Goal: Task Accomplishment & Management: Manage account settings

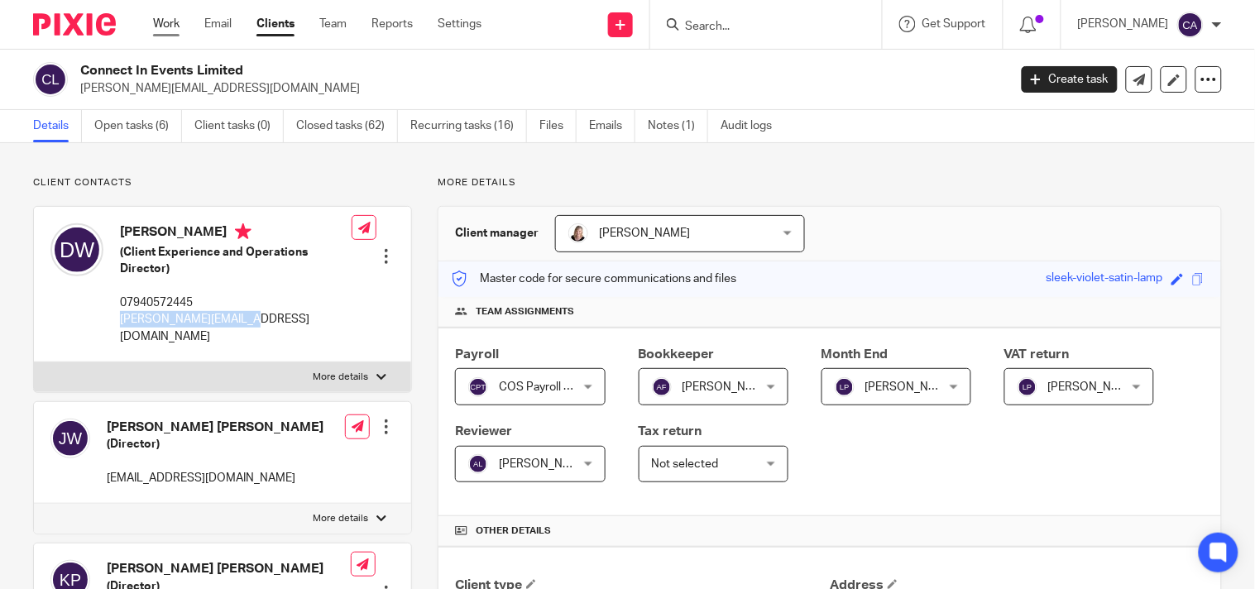
click at [159, 22] on link "Work" at bounding box center [166, 24] width 26 height 17
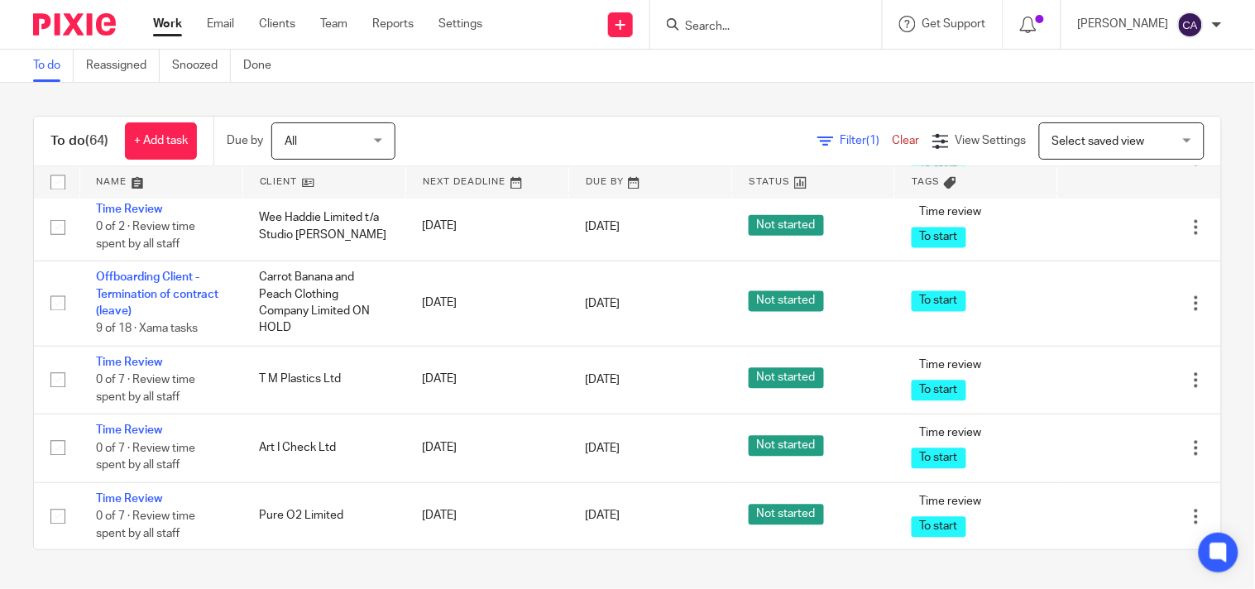
scroll to position [4043, 0]
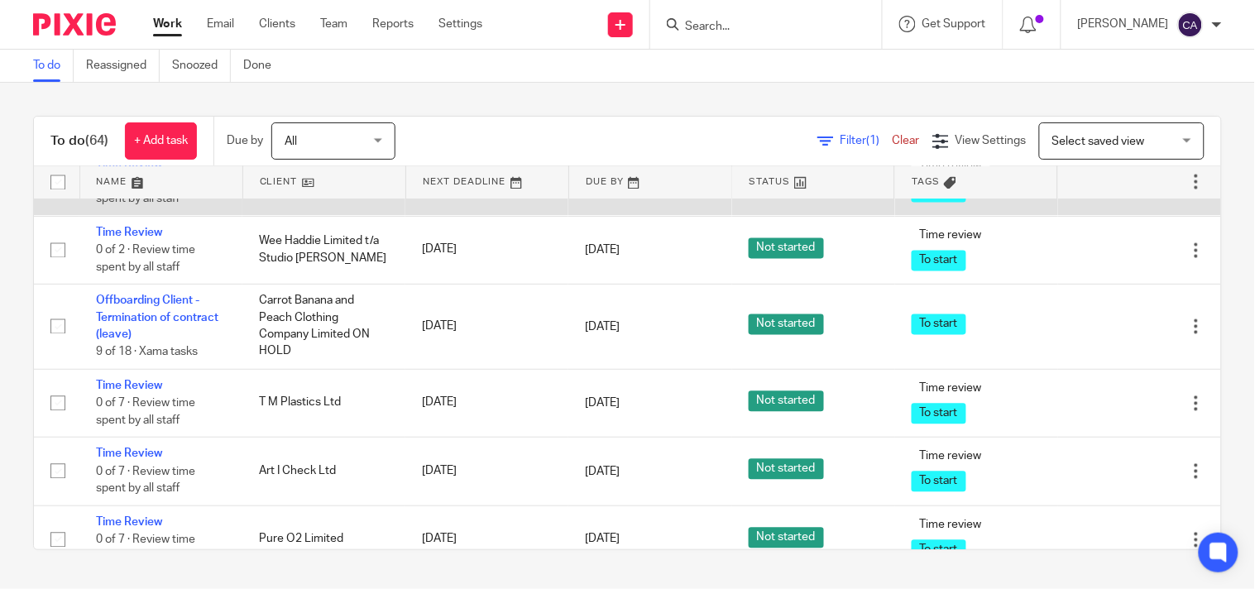
click at [137, 170] on link "Time Review" at bounding box center [129, 165] width 66 height 12
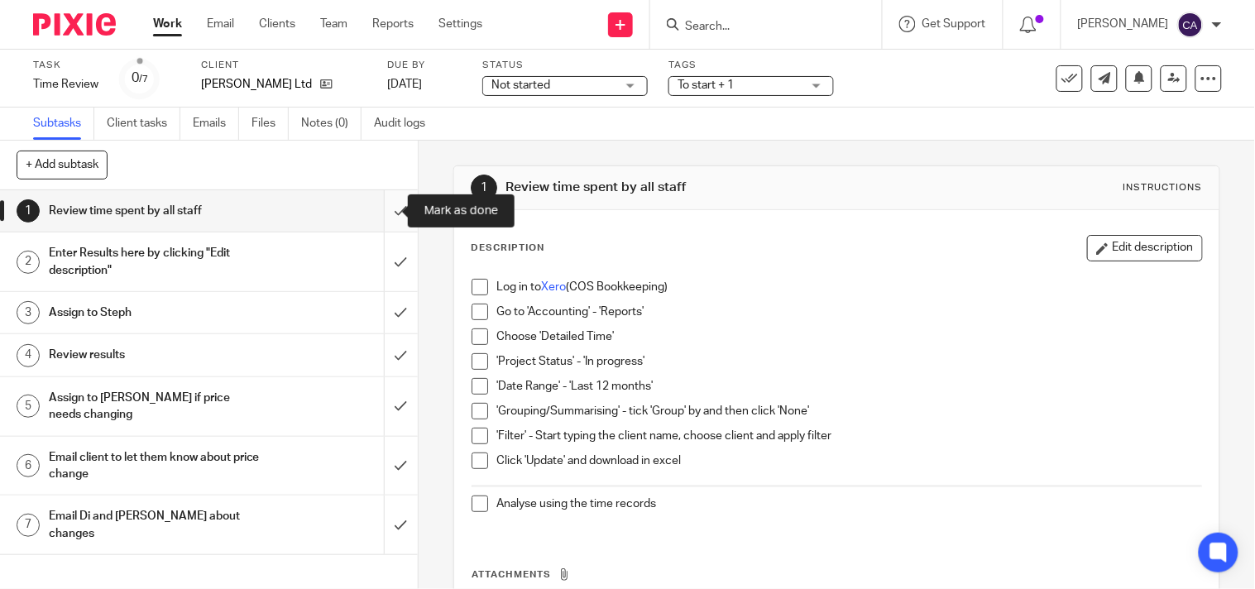
click at [377, 213] on input "submit" at bounding box center [209, 210] width 418 height 41
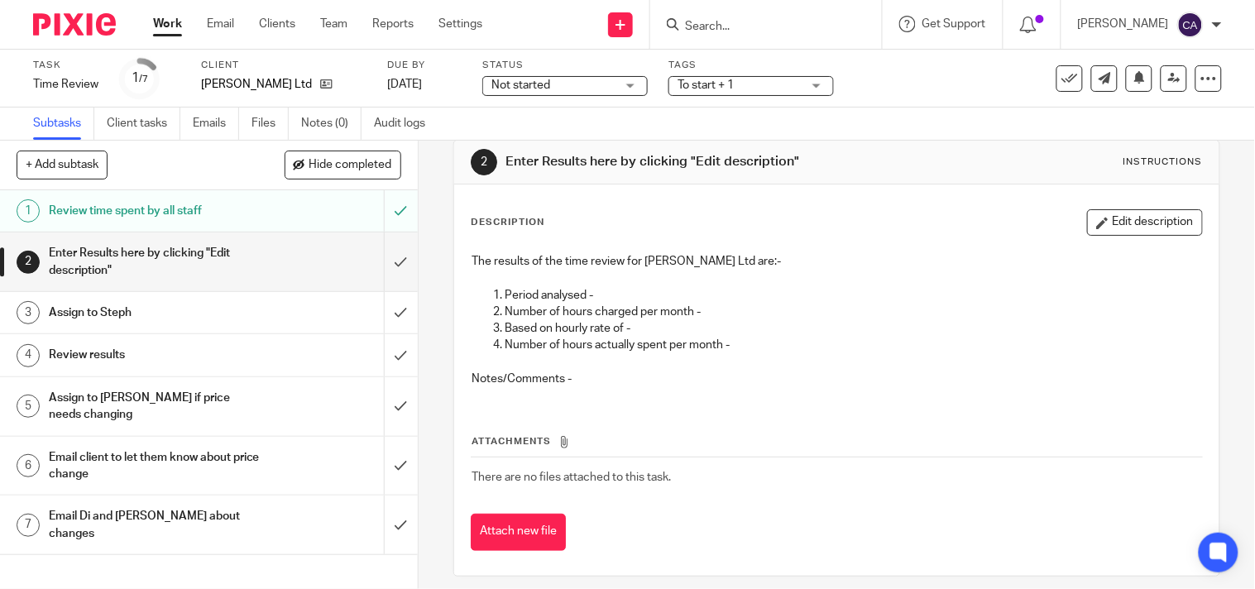
scroll to position [37, 0]
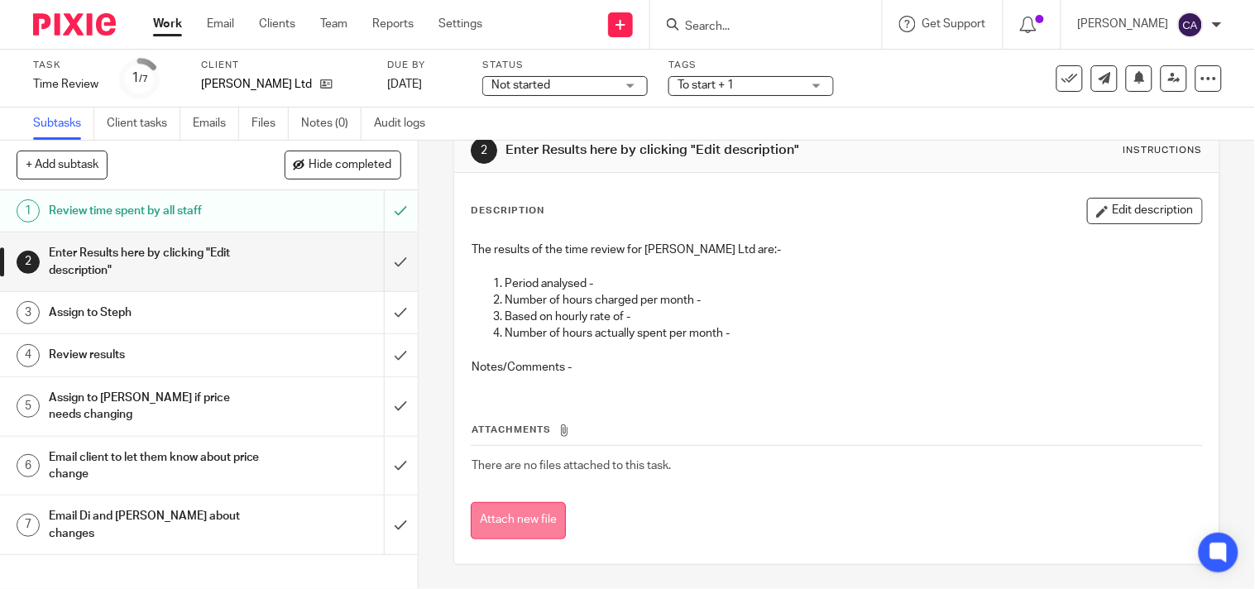
click at [523, 513] on button "Attach new file" at bounding box center [518, 520] width 95 height 37
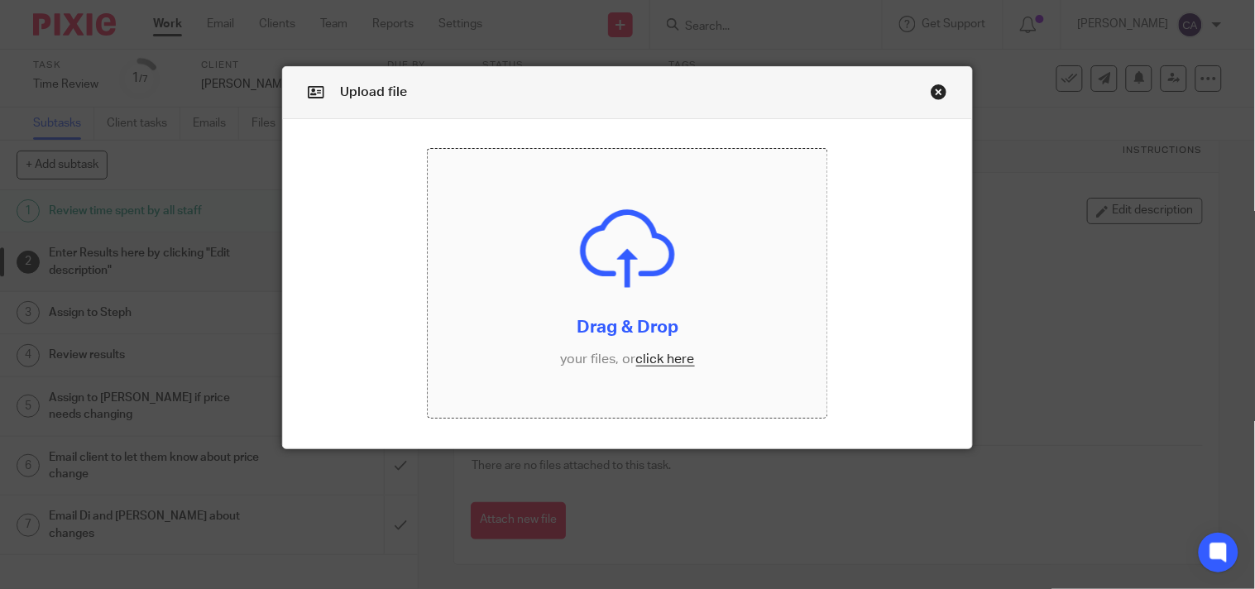
click at [674, 359] on input "file" at bounding box center [628, 283] width 400 height 269
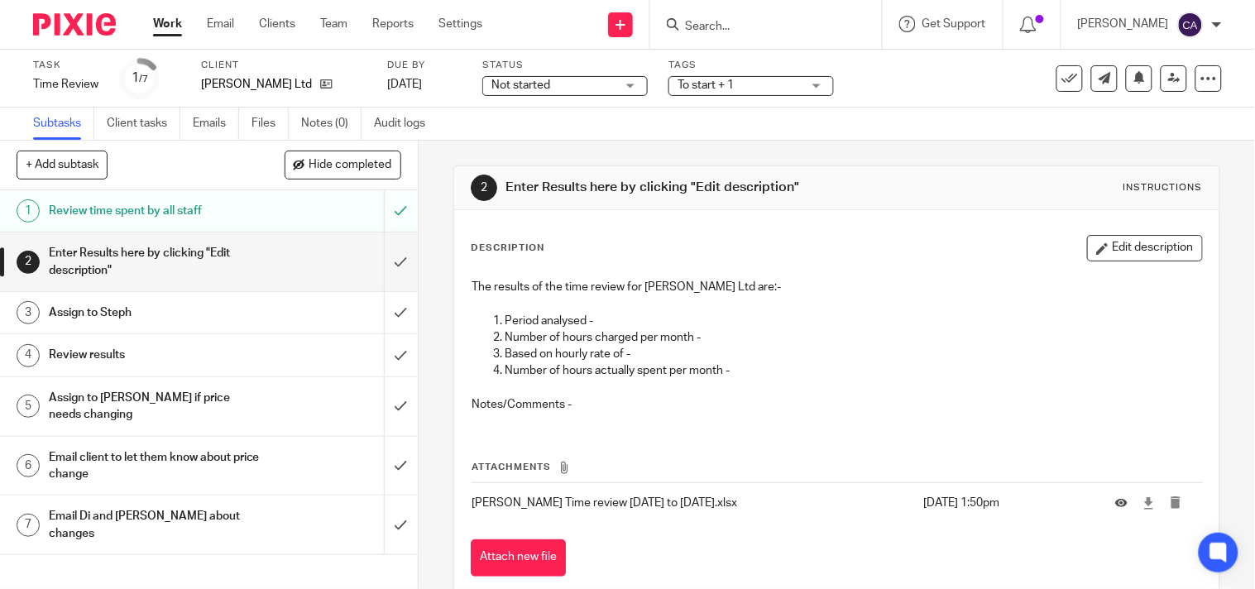
click at [647, 324] on p "Period analysed -" at bounding box center [853, 321] width 697 height 17
click at [647, 323] on p "Period analysed -" at bounding box center [853, 321] width 697 height 17
click at [624, 315] on p "Period analysed -" at bounding box center [853, 321] width 697 height 17
click at [1141, 250] on button "Edit description" at bounding box center [1145, 248] width 116 height 26
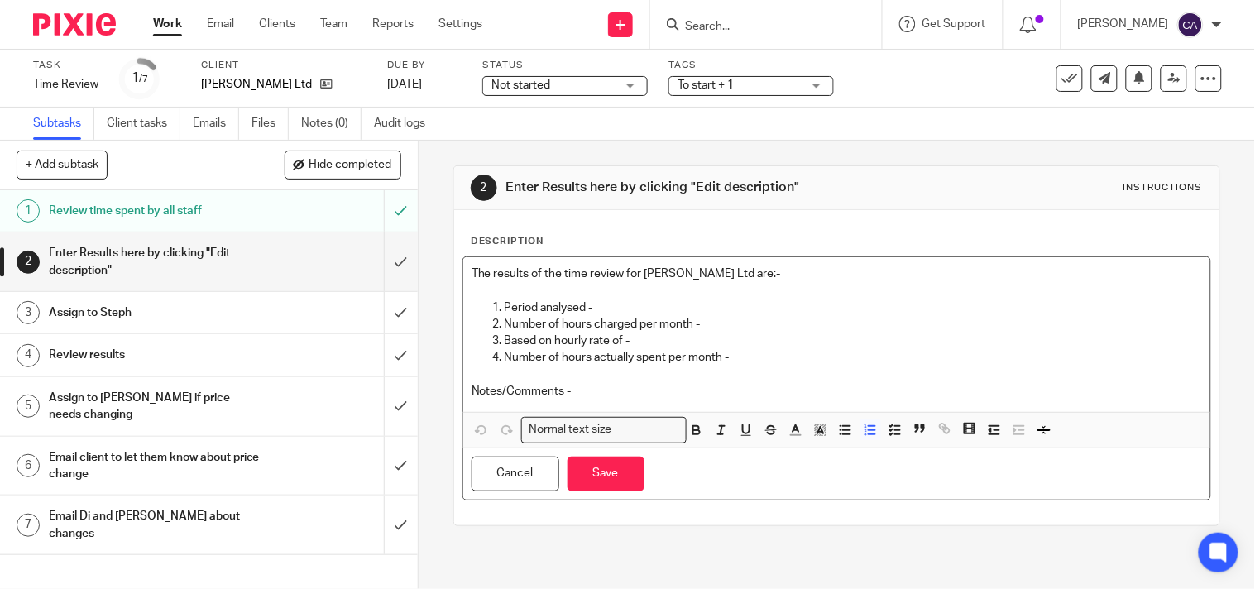
click at [614, 311] on p "Period analysed -" at bounding box center [853, 307] width 697 height 17
click at [715, 325] on p "Number of hours charged per month -" at bounding box center [853, 324] width 697 height 17
click at [720, 342] on p "Based on hourly rate of -" at bounding box center [853, 340] width 697 height 17
click at [736, 362] on p "Number of hours actually spent per month -" at bounding box center [853, 357] width 697 height 17
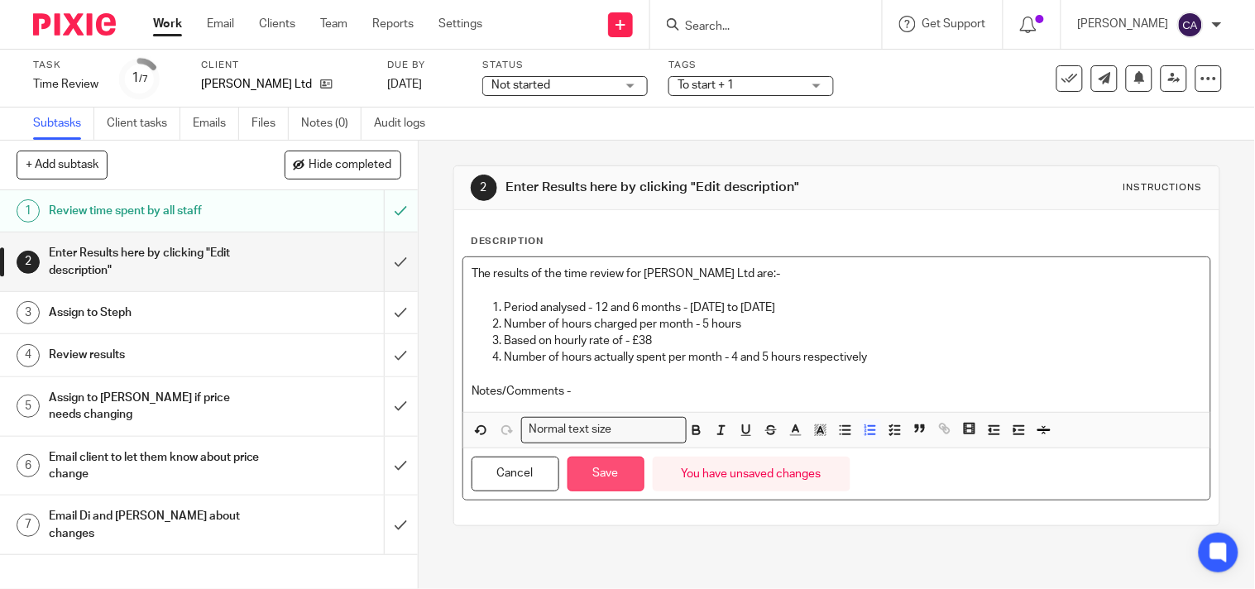
click at [599, 476] on button "Save" at bounding box center [605, 475] width 77 height 36
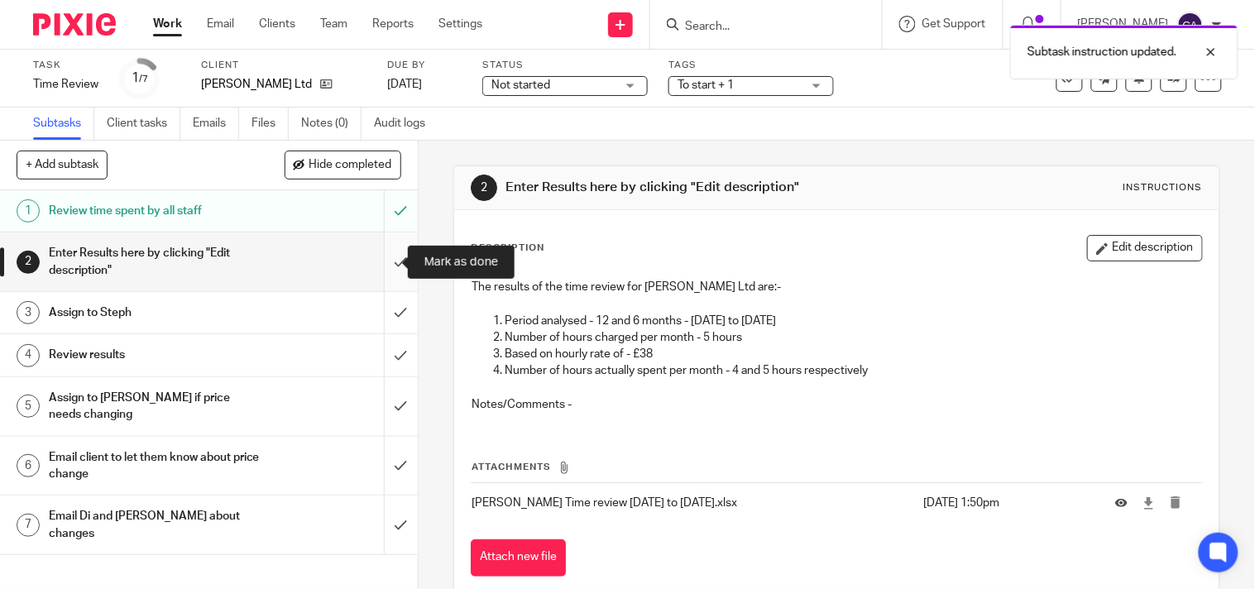
click at [382, 259] on input "submit" at bounding box center [209, 261] width 418 height 59
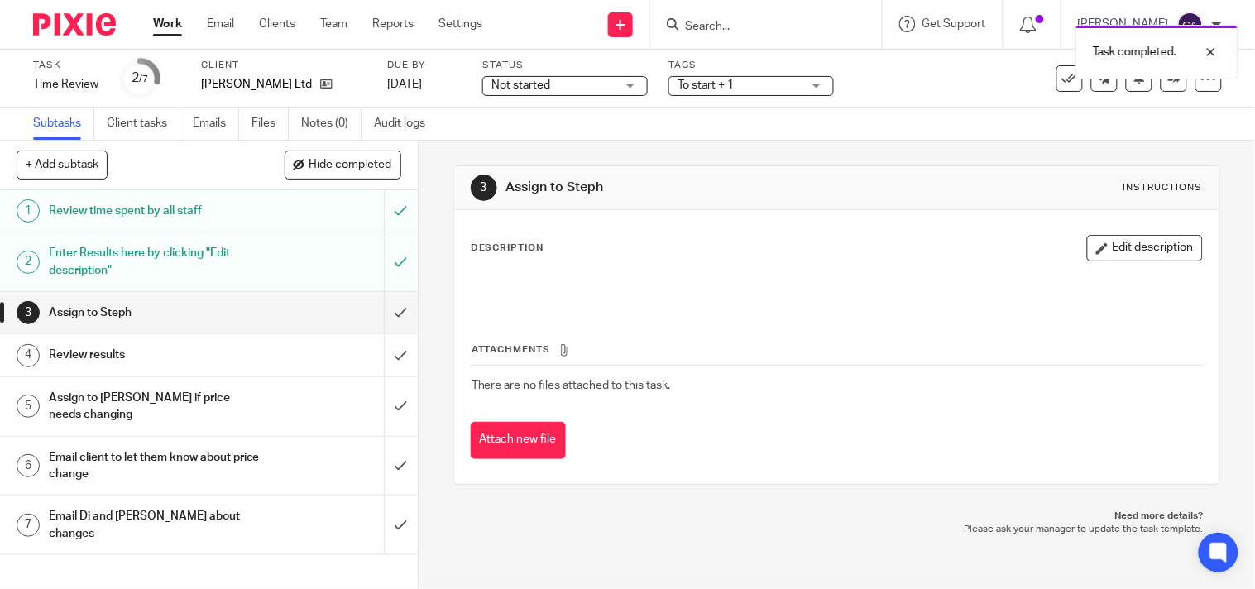
click at [269, 254] on div "Enter Results here by clicking "Edit description"" at bounding box center [208, 262] width 318 height 42
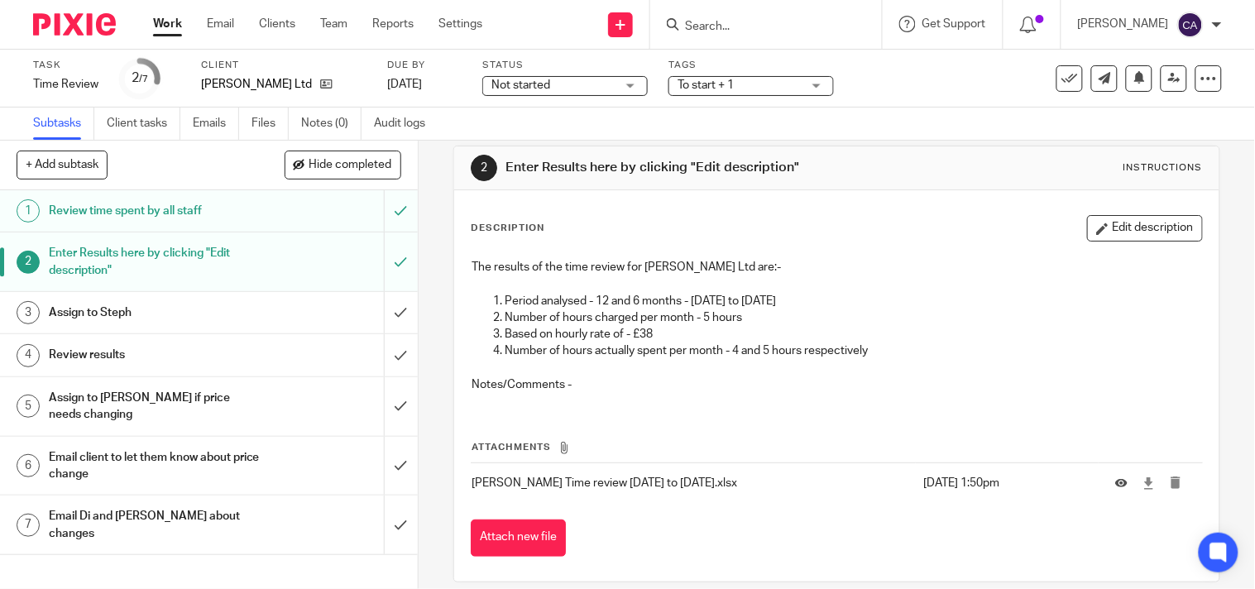
scroll to position [37, 0]
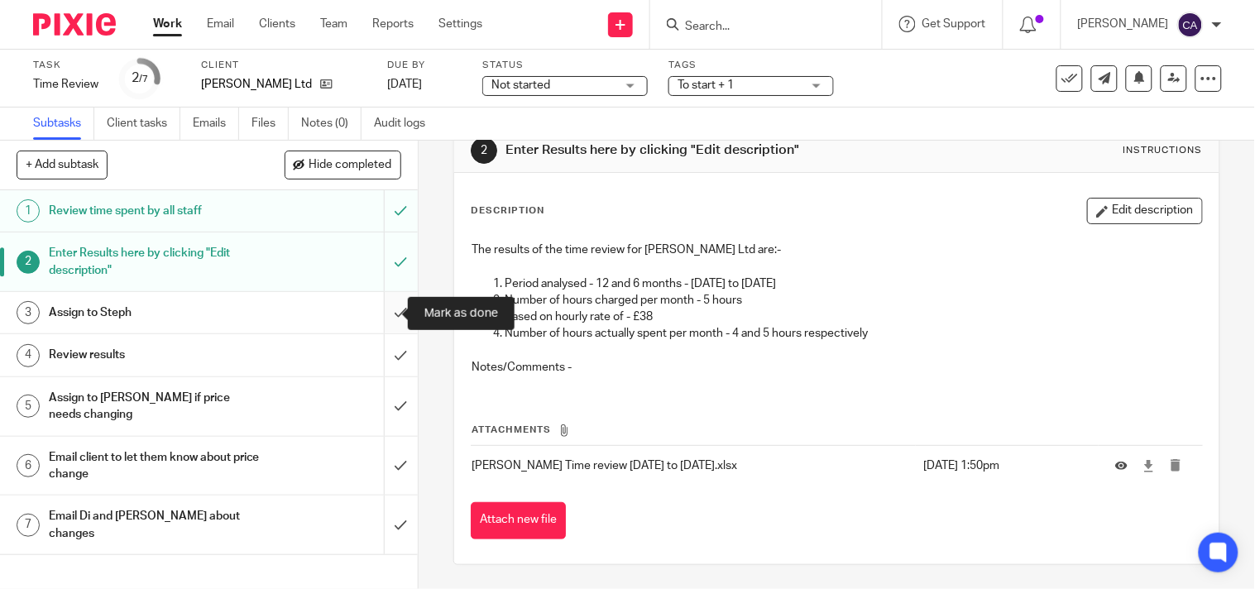
click at [381, 312] on input "submit" at bounding box center [209, 312] width 418 height 41
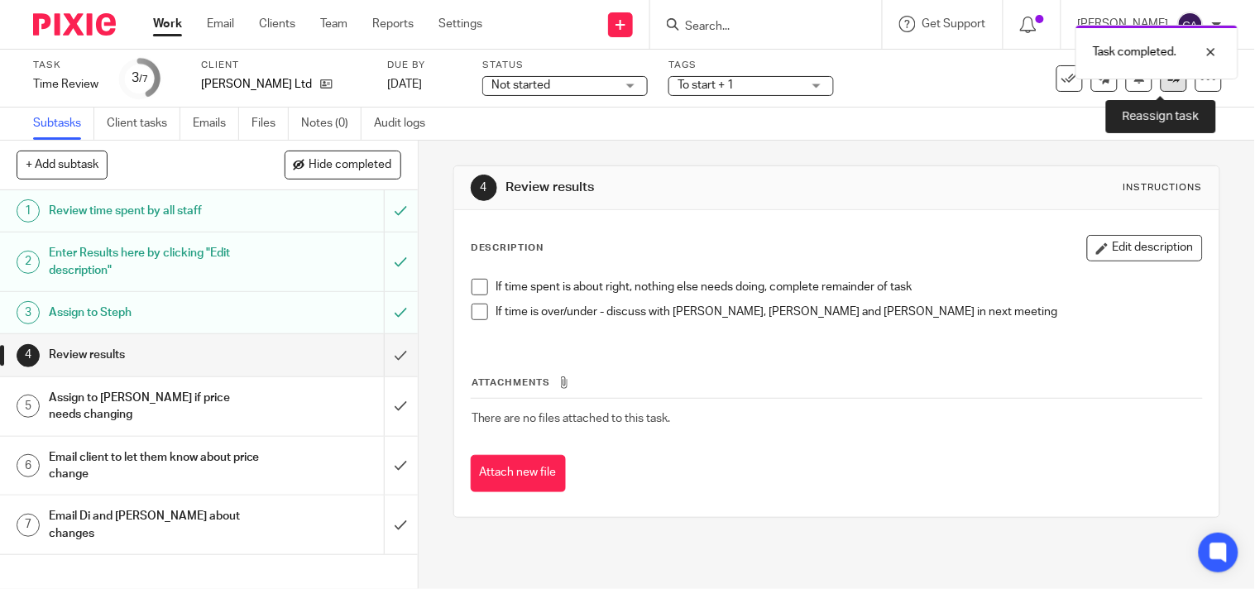
click at [1162, 84] on link at bounding box center [1173, 78] width 26 height 26
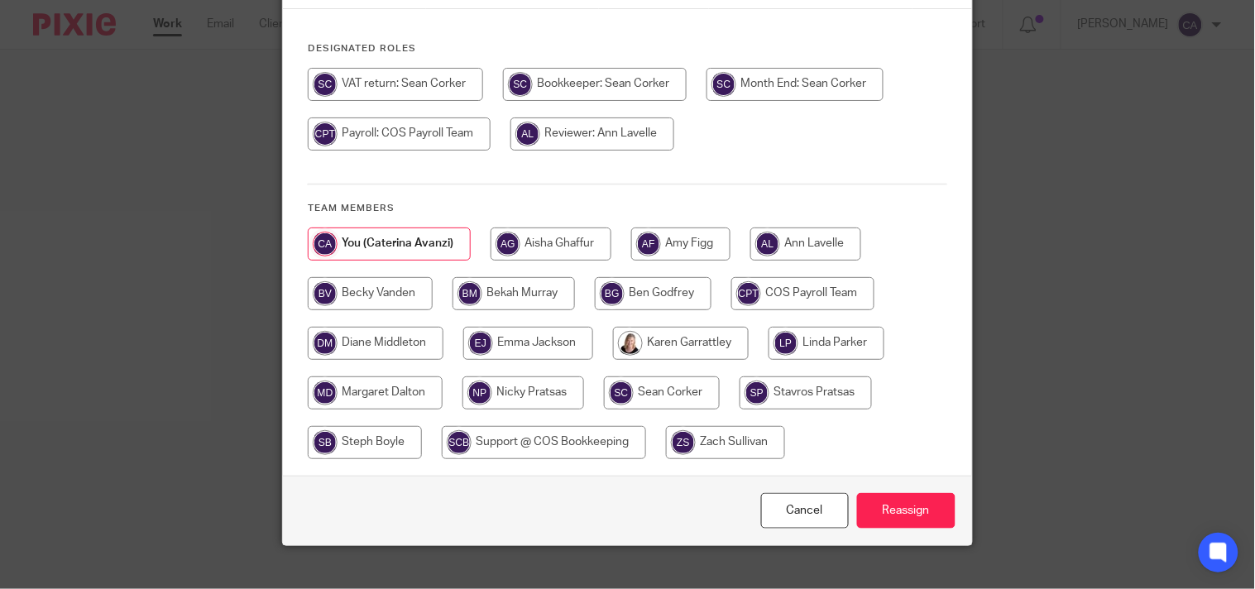
scroll to position [184, 0]
click at [387, 436] on input "radio" at bounding box center [365, 441] width 114 height 33
radio input "true"
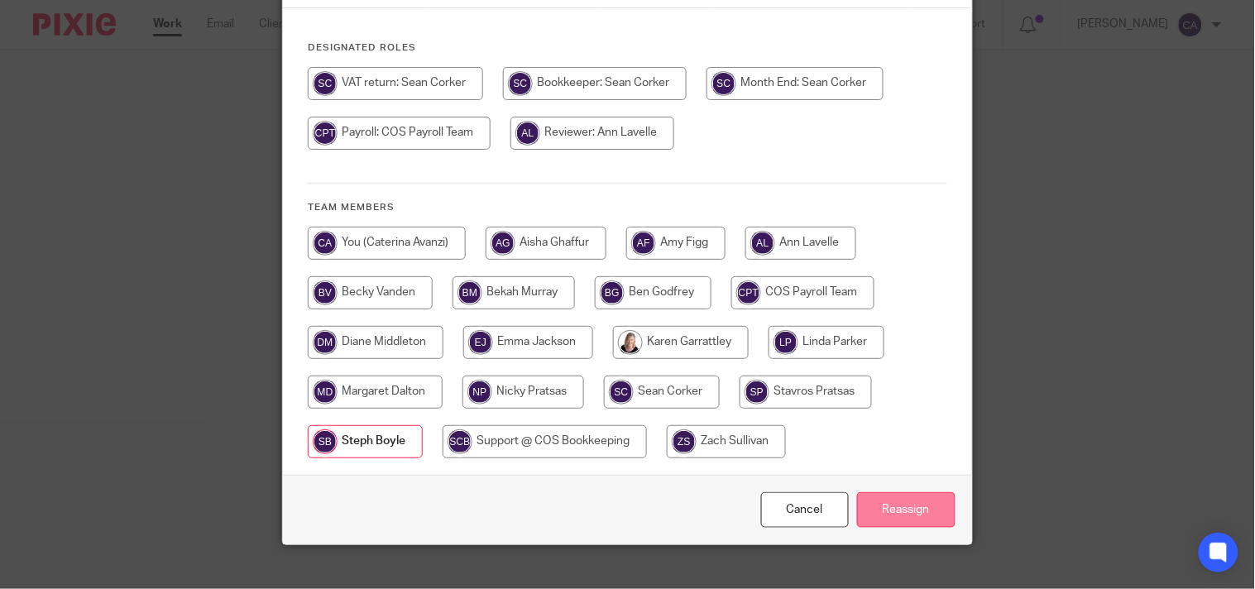
click at [882, 503] on input "Reassign" at bounding box center [906, 510] width 98 height 36
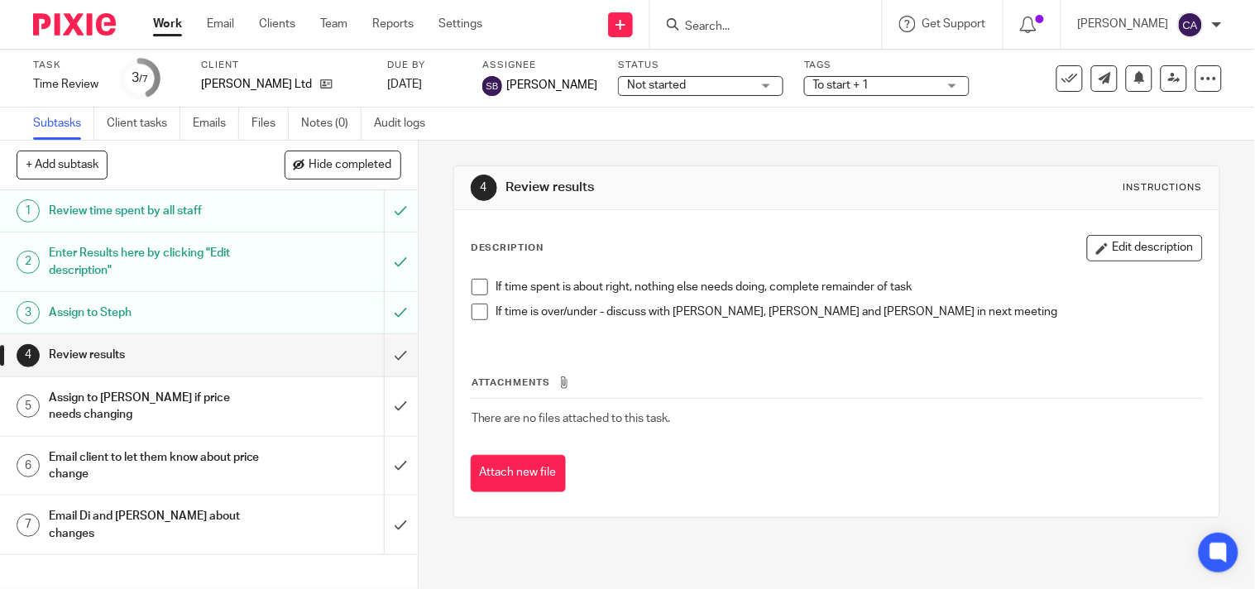
click at [162, 17] on link "Work" at bounding box center [167, 24] width 29 height 17
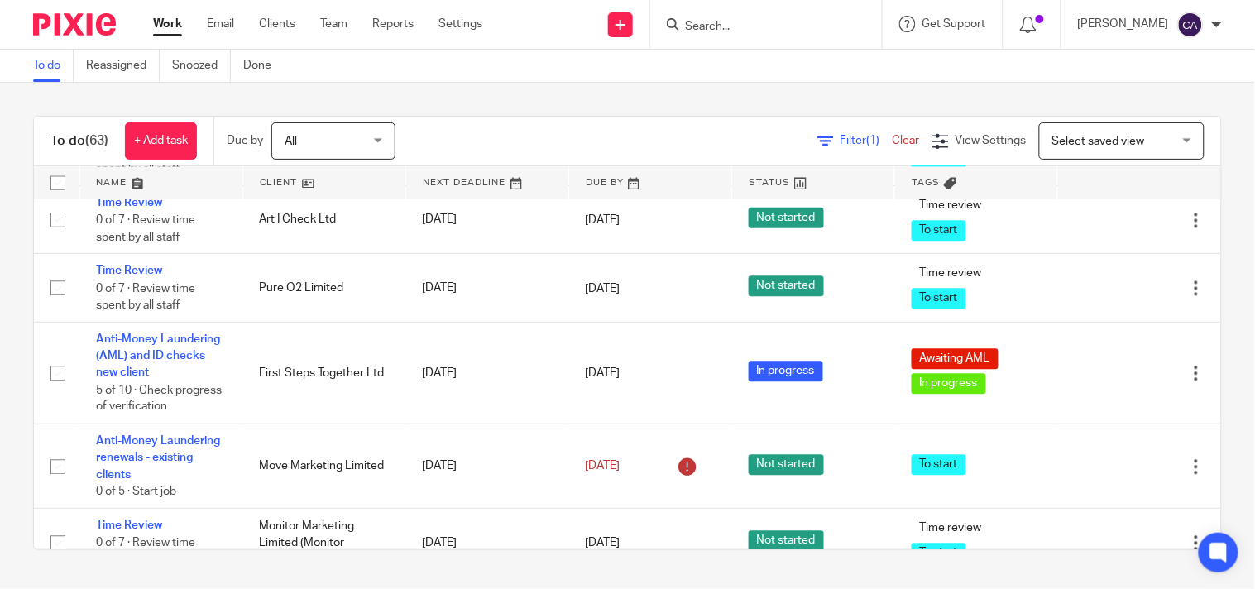
scroll to position [4227, 0]
click at [128, 88] on link "Offboarding Client - Termination of contract (leave)" at bounding box center [157, 65] width 122 height 45
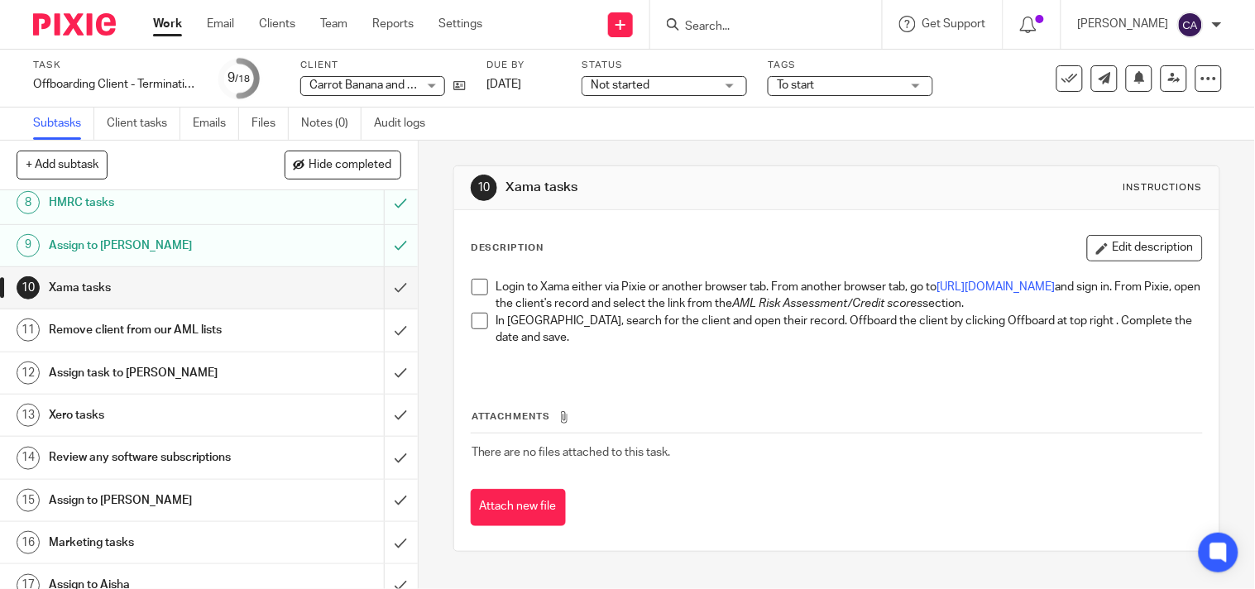
scroll to position [304, 0]
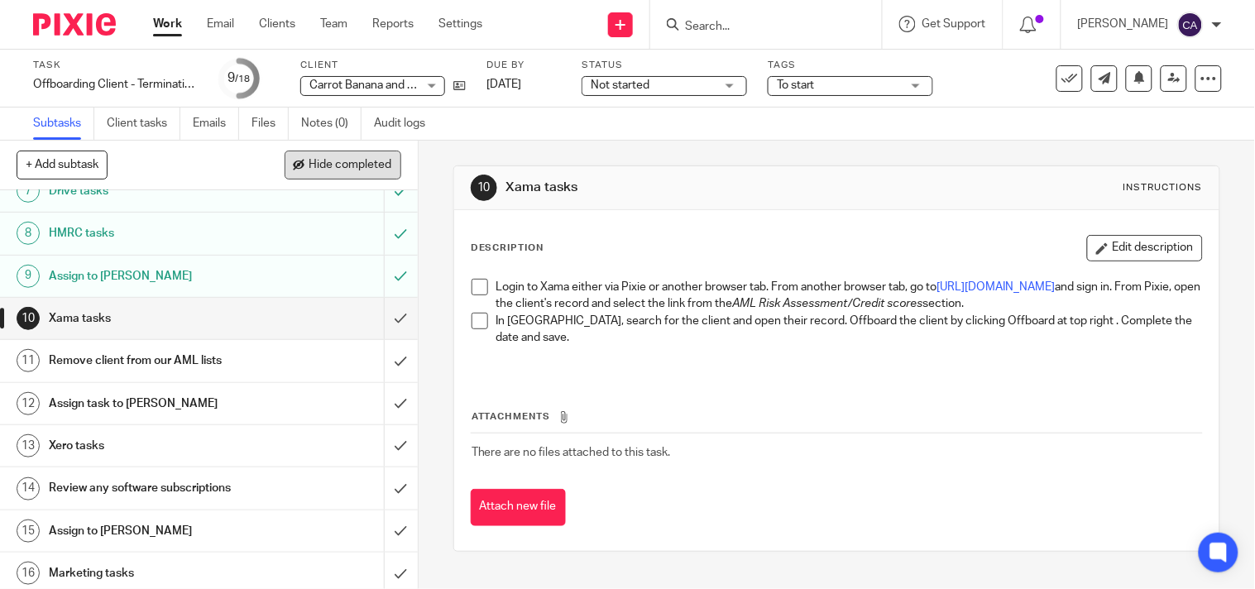
click at [310, 166] on span "Hide completed" at bounding box center [350, 165] width 83 height 13
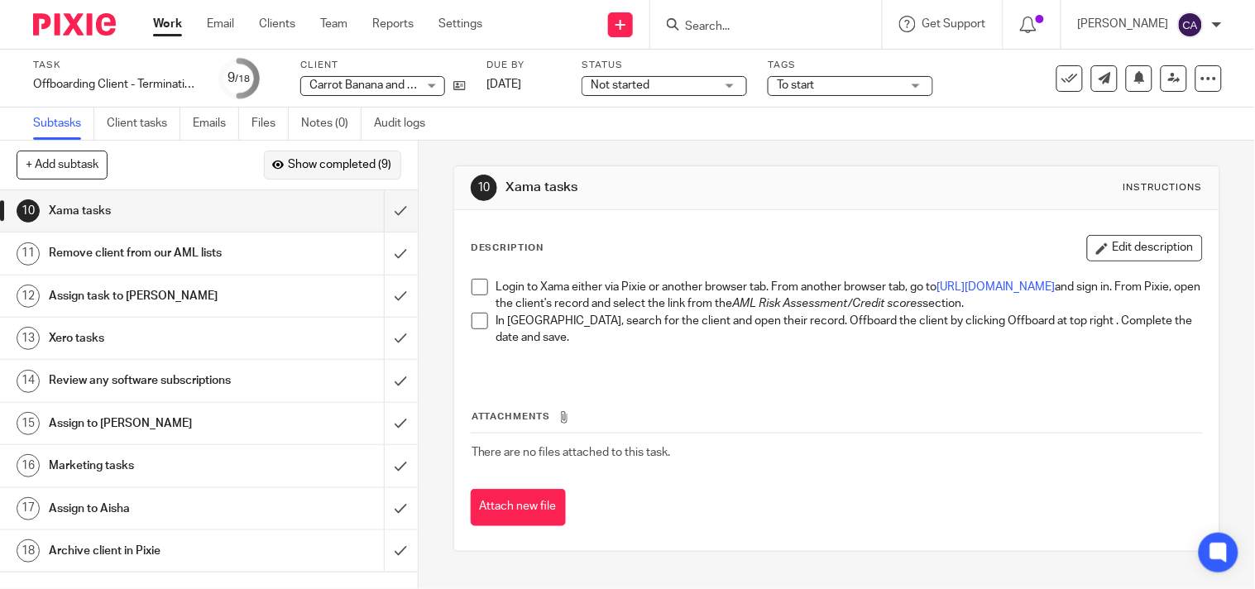
scroll to position [0, 0]
click at [375, 210] on input "submit" at bounding box center [209, 210] width 418 height 41
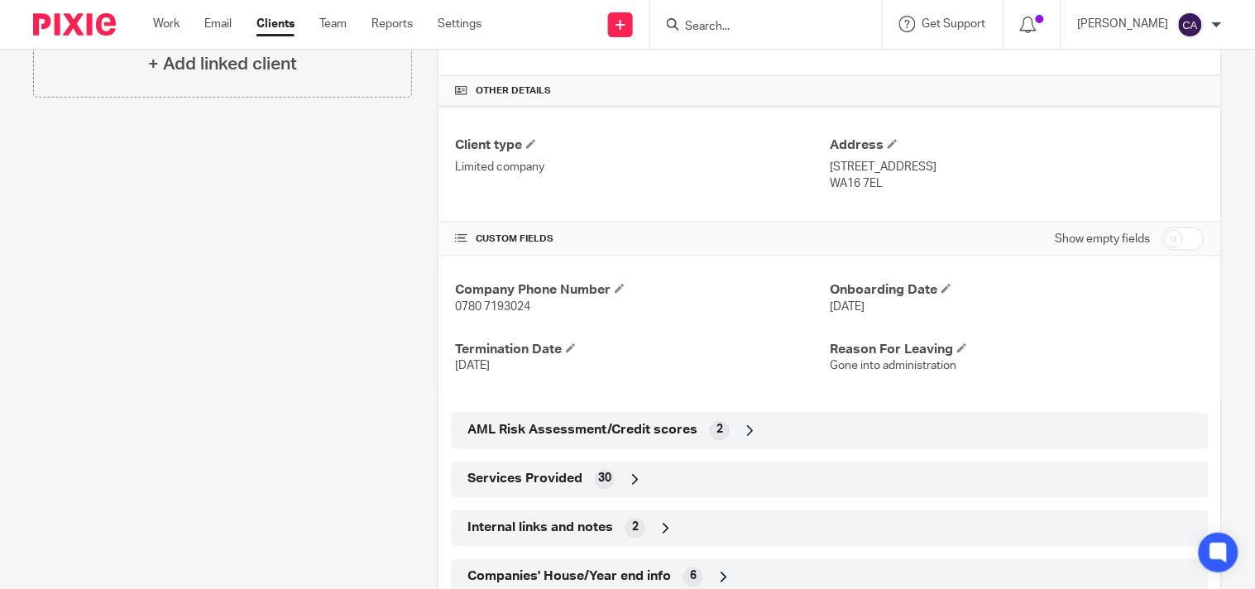
scroll to position [459, 0]
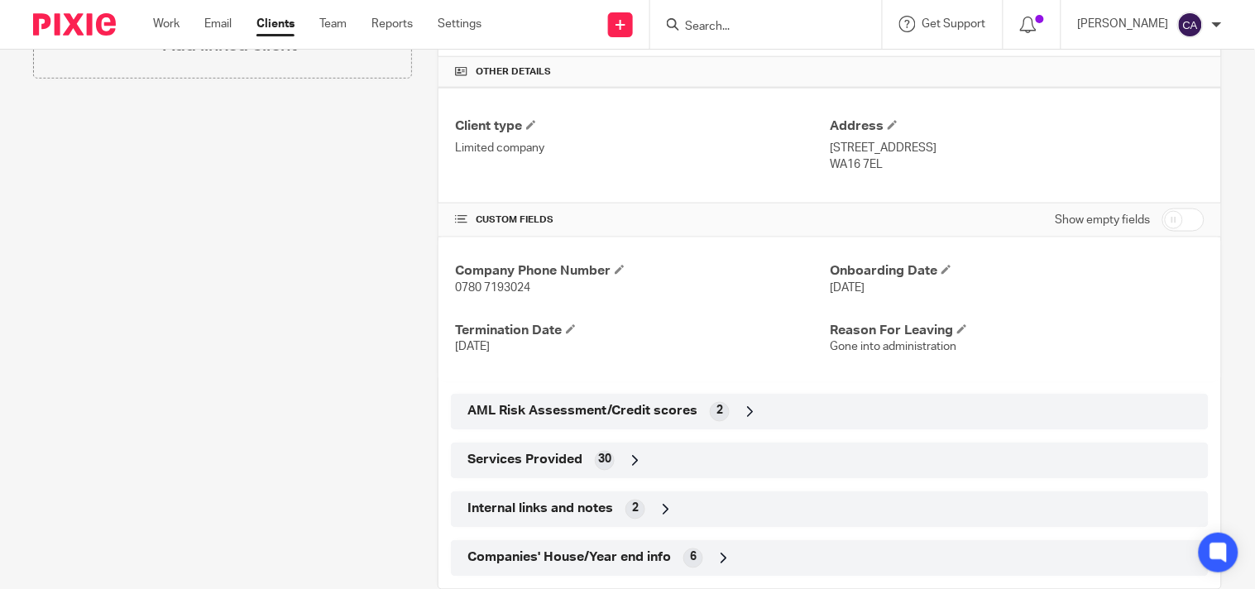
click at [794, 26] on input "Search" at bounding box center [757, 27] width 149 height 15
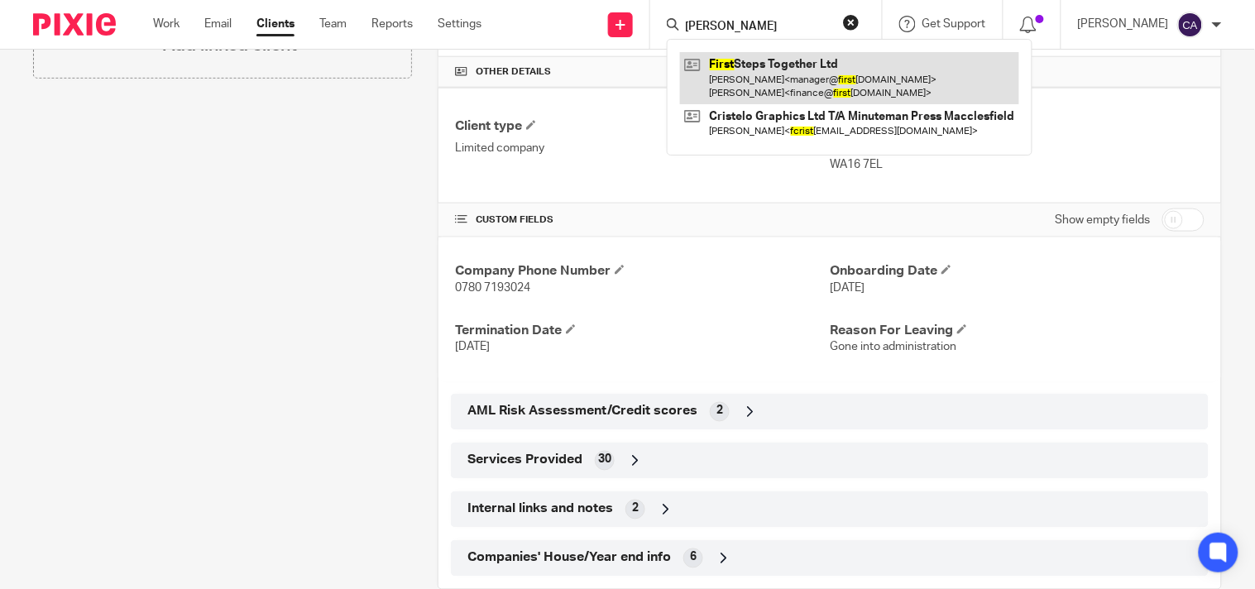
type input "frist"
click at [757, 69] on link at bounding box center [849, 77] width 339 height 51
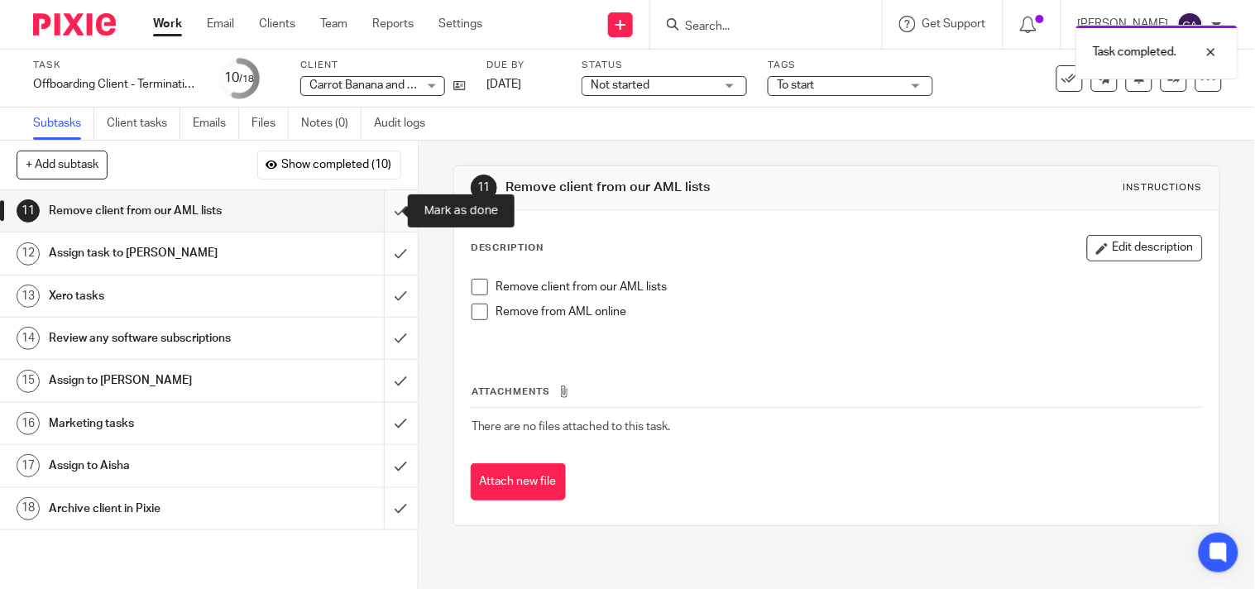
click at [385, 201] on input "submit" at bounding box center [209, 210] width 418 height 41
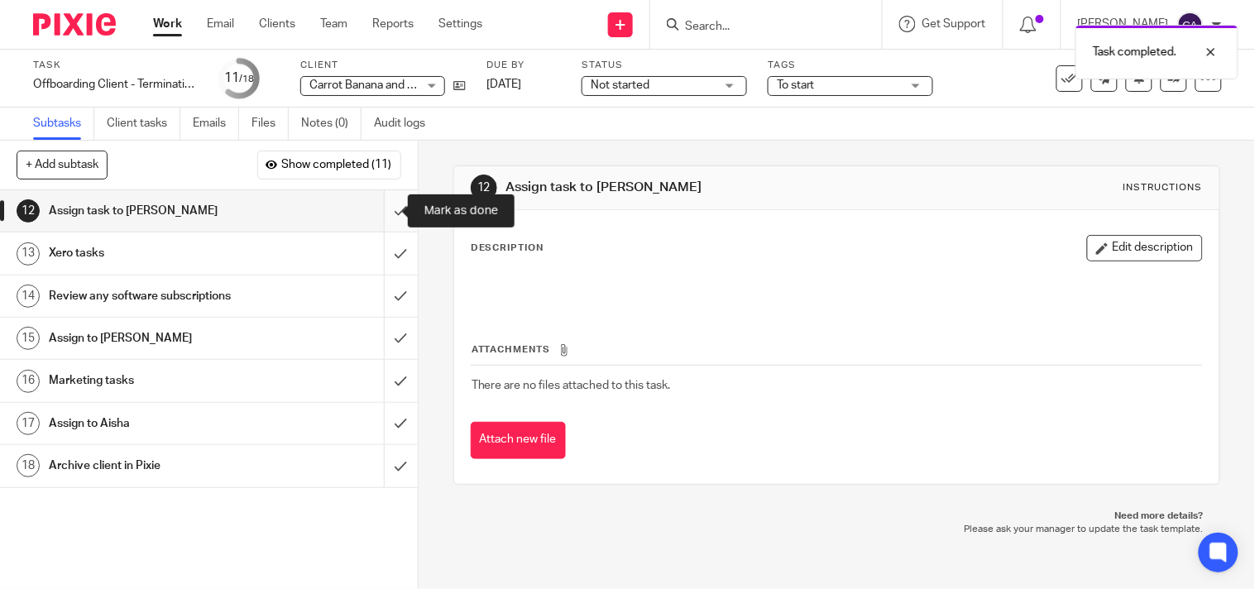
click at [377, 204] on input "submit" at bounding box center [209, 210] width 418 height 41
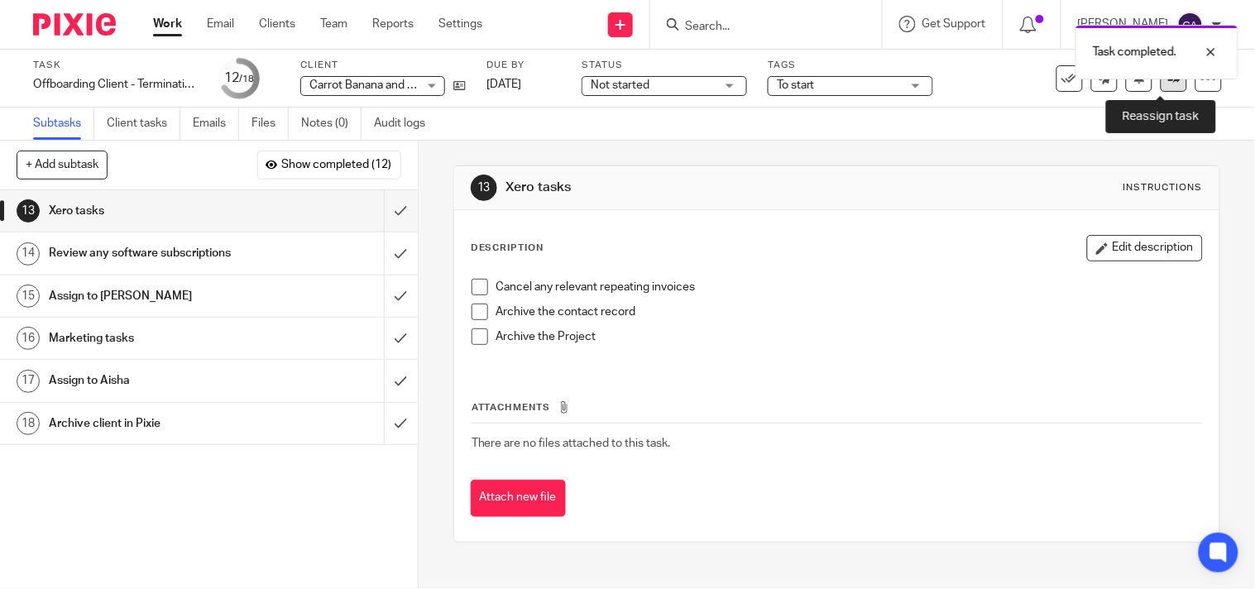
click at [1168, 79] on icon at bounding box center [1174, 78] width 12 height 12
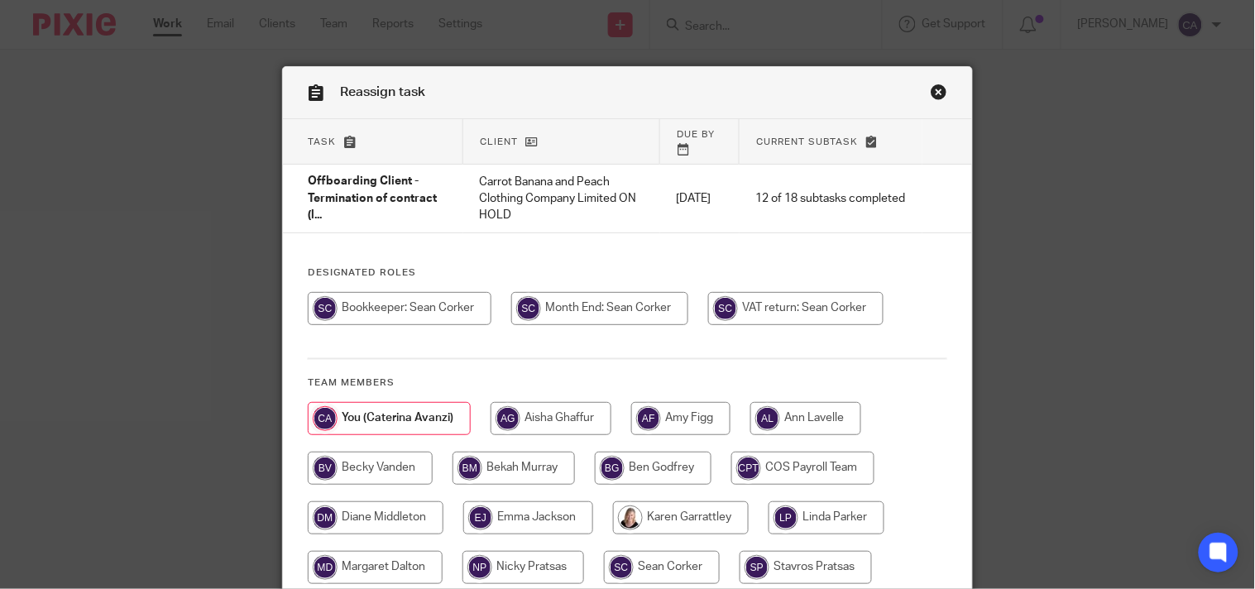
scroll to position [184, 0]
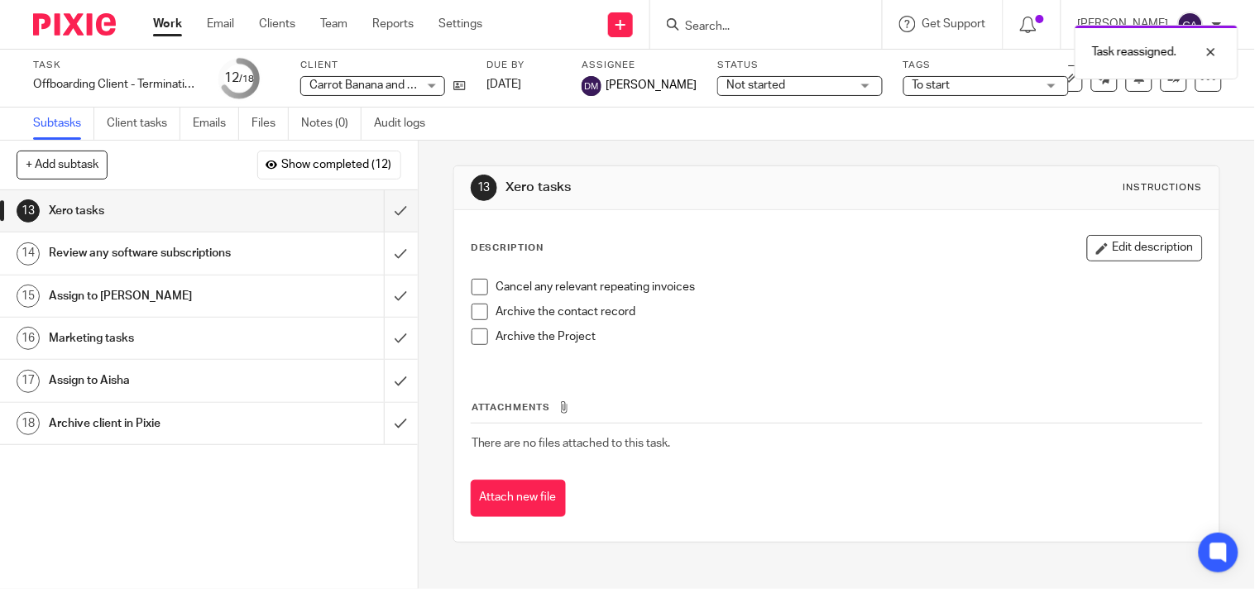
click at [167, 19] on link "Work" at bounding box center [167, 24] width 29 height 17
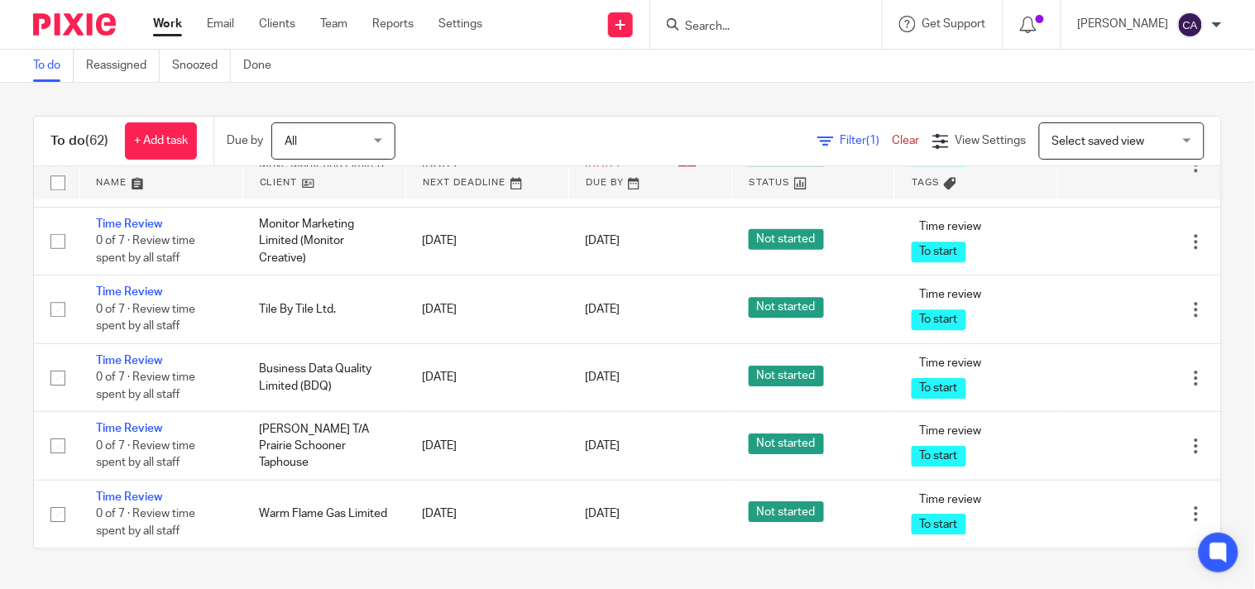
scroll to position [4411, 0]
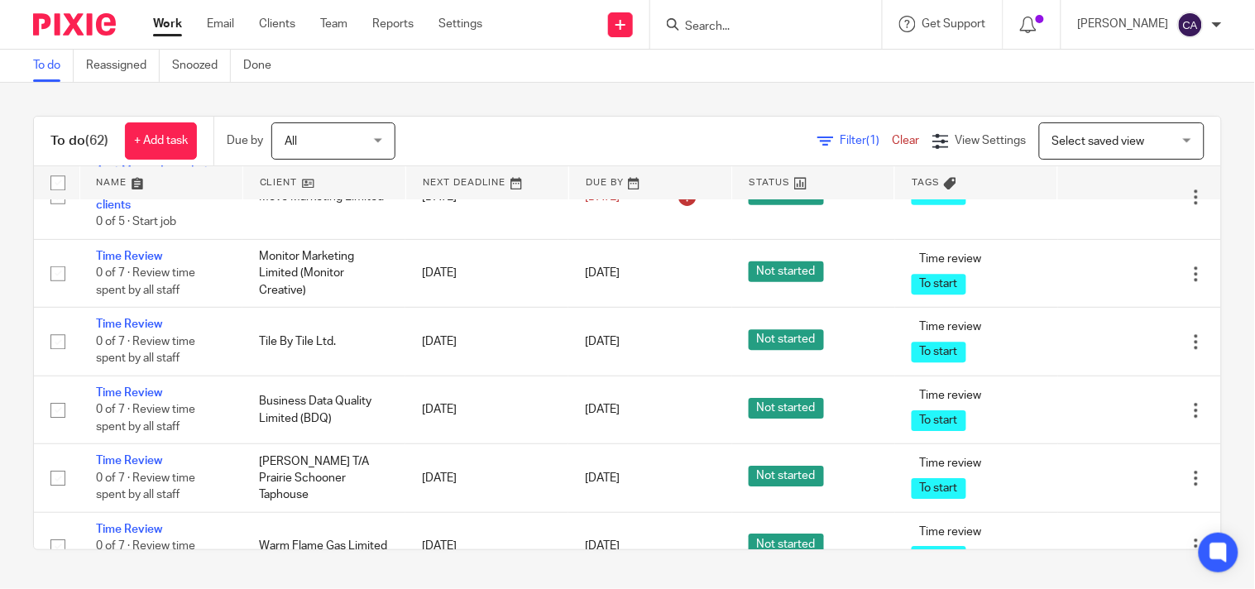
click at [149, 155] on td "Anti-Money Laundering (AML) and ID checks new client 5 of 10 · Check progress o…" at bounding box center [160, 104] width 163 height 102
click at [121, 109] on link "Anti-Money Laundering (AML) and ID checks new client" at bounding box center [158, 86] width 124 height 45
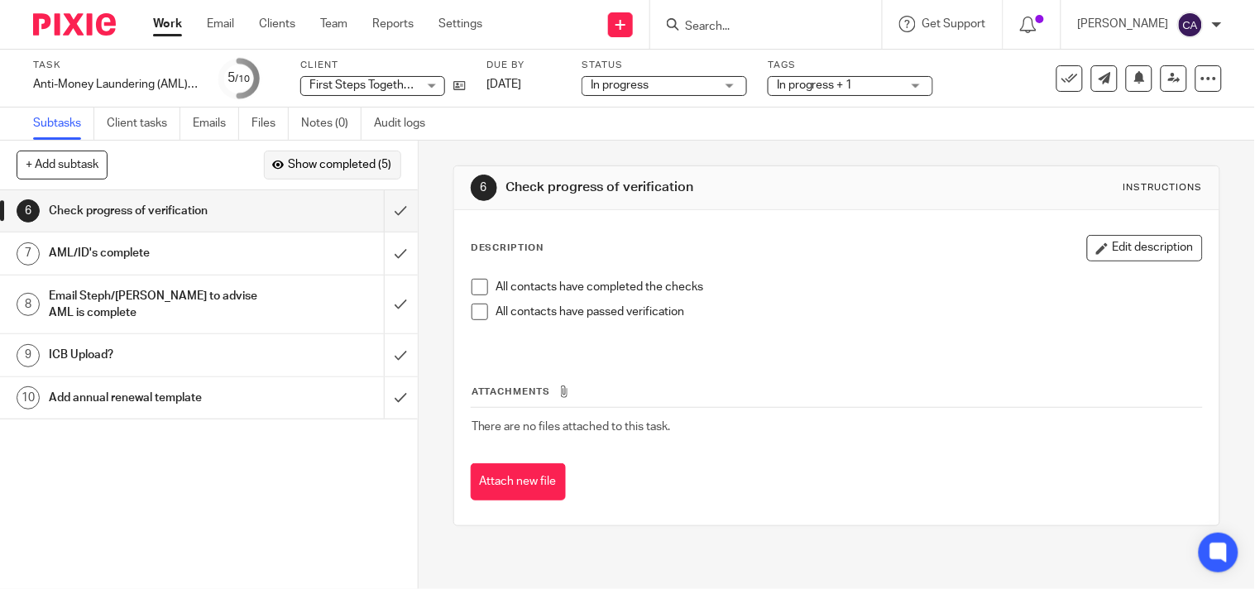
click at [316, 159] on span "Show completed (5)" at bounding box center [340, 165] width 103 height 13
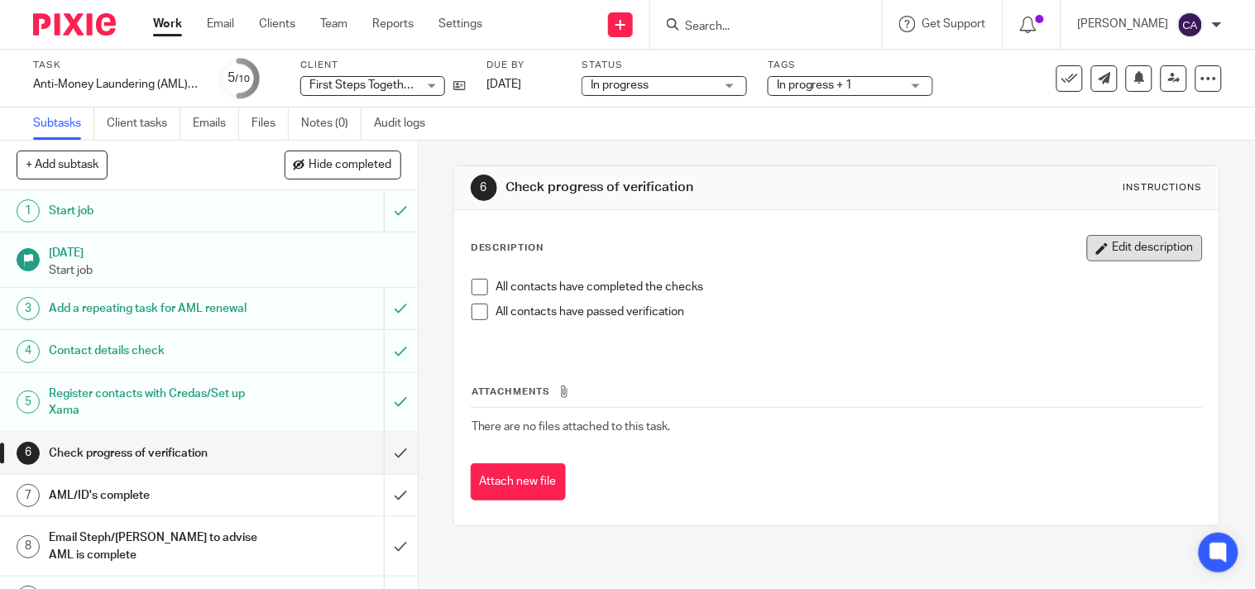
click at [1130, 249] on button "Edit description" at bounding box center [1145, 248] width 116 height 26
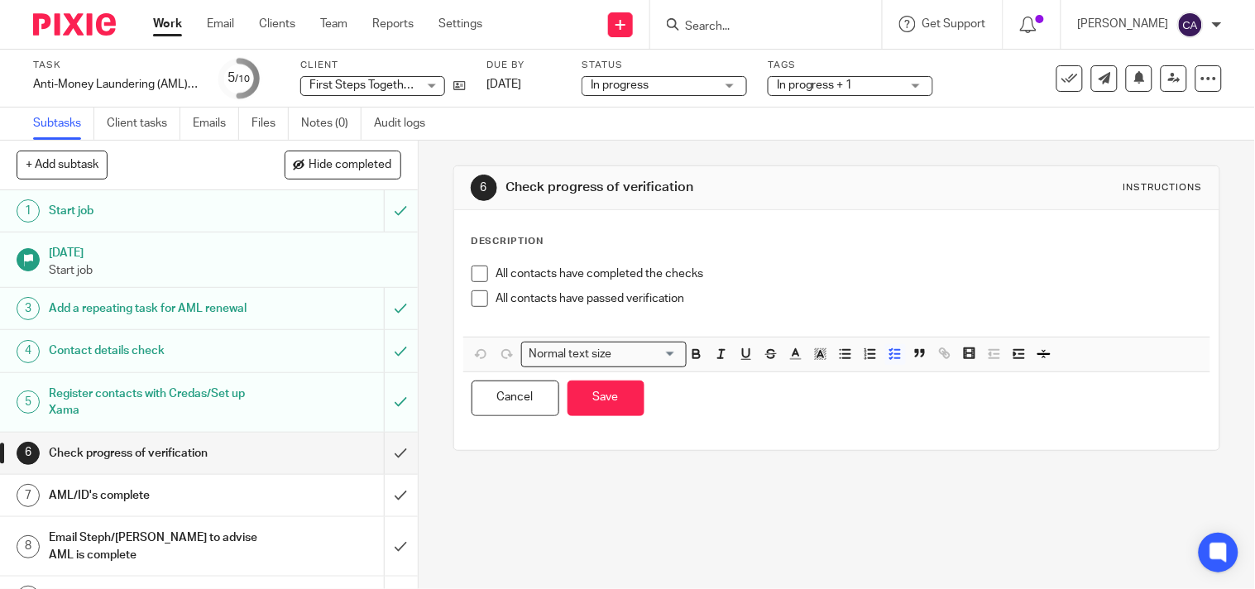
click at [750, 313] on p at bounding box center [848, 315] width 705 height 17
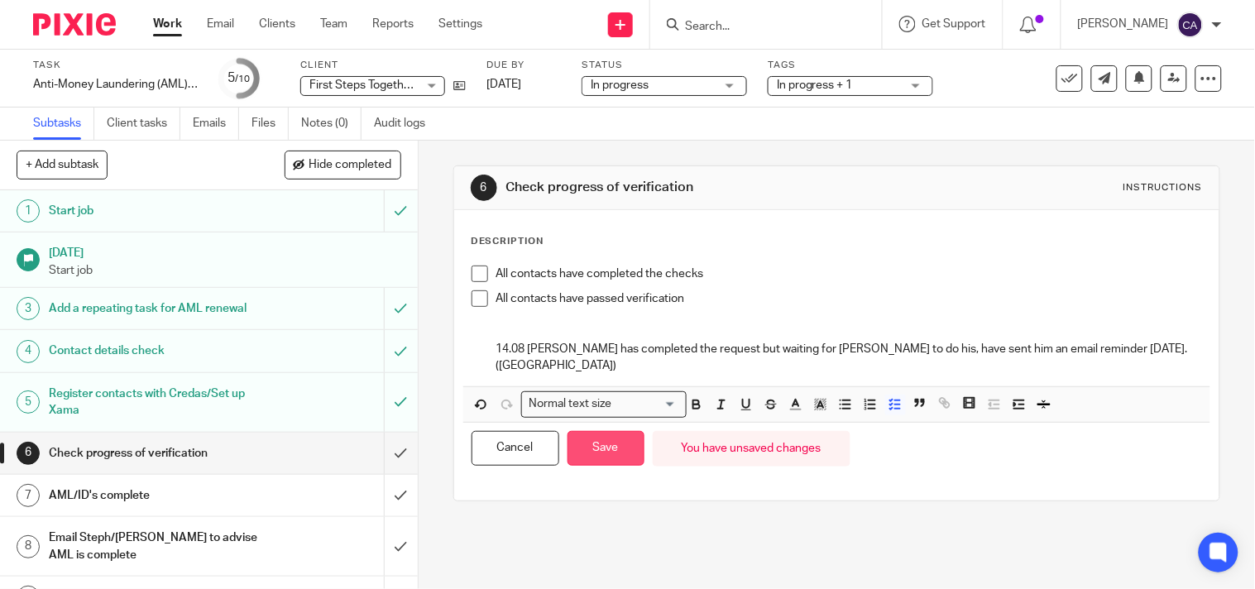
click at [617, 436] on button "Save" at bounding box center [605, 449] width 77 height 36
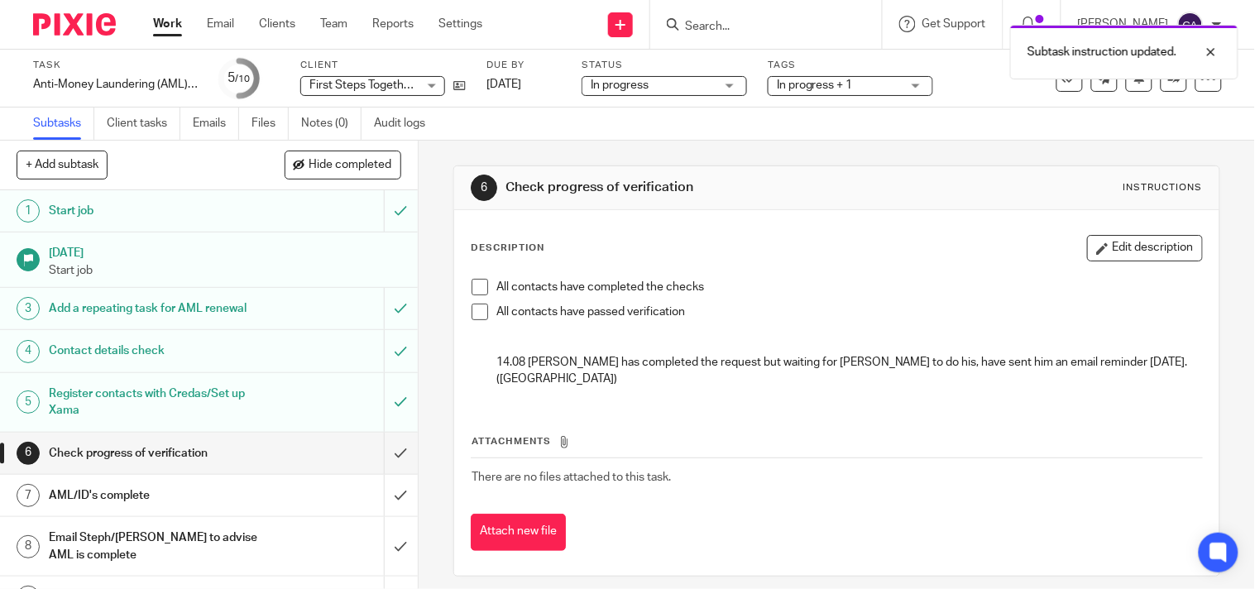
click at [152, 20] on div "Work Email Clients Team Reports Settings Work Email Clients Team Reports Settin…" at bounding box center [321, 24] width 371 height 49
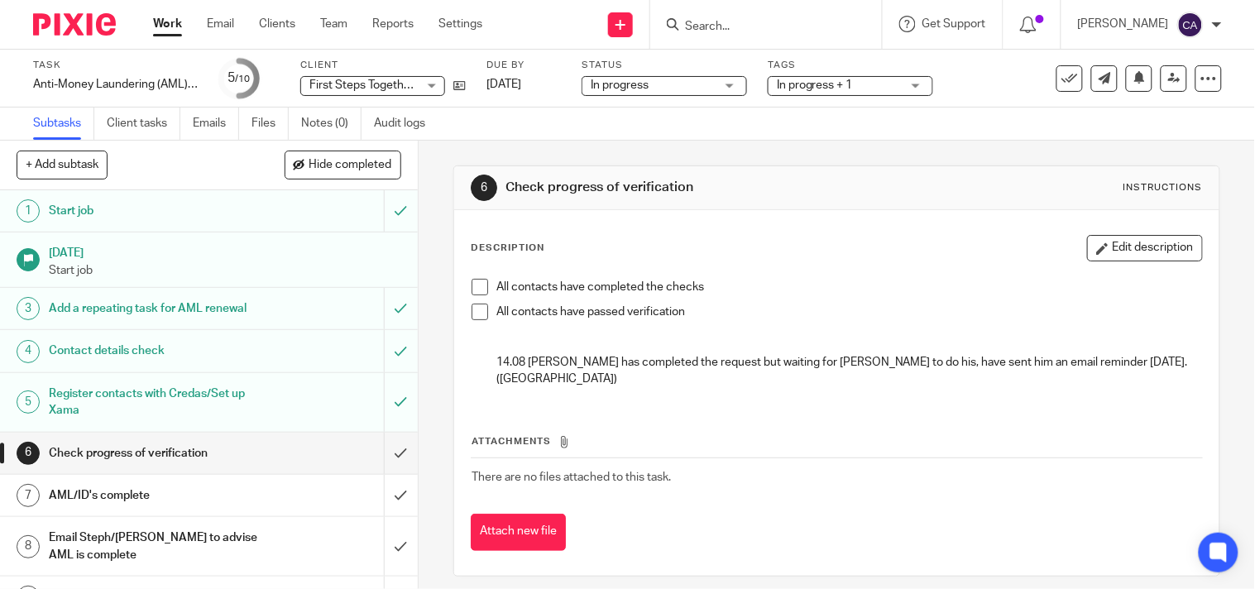
click at [174, 23] on link "Work" at bounding box center [167, 24] width 29 height 17
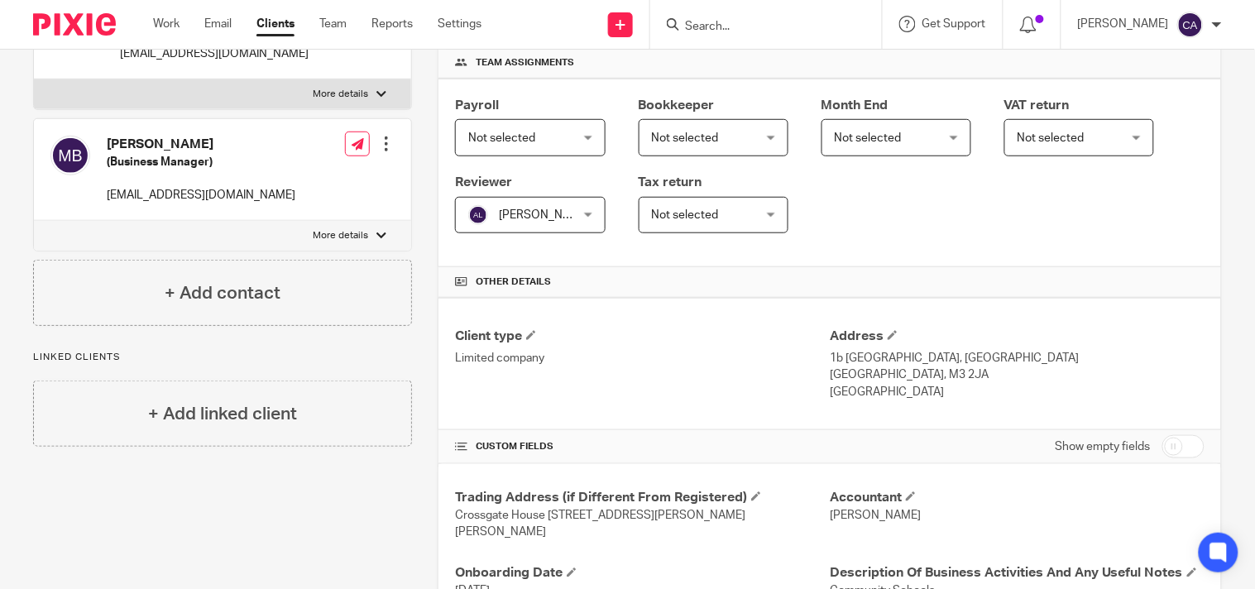
scroll to position [275, 0]
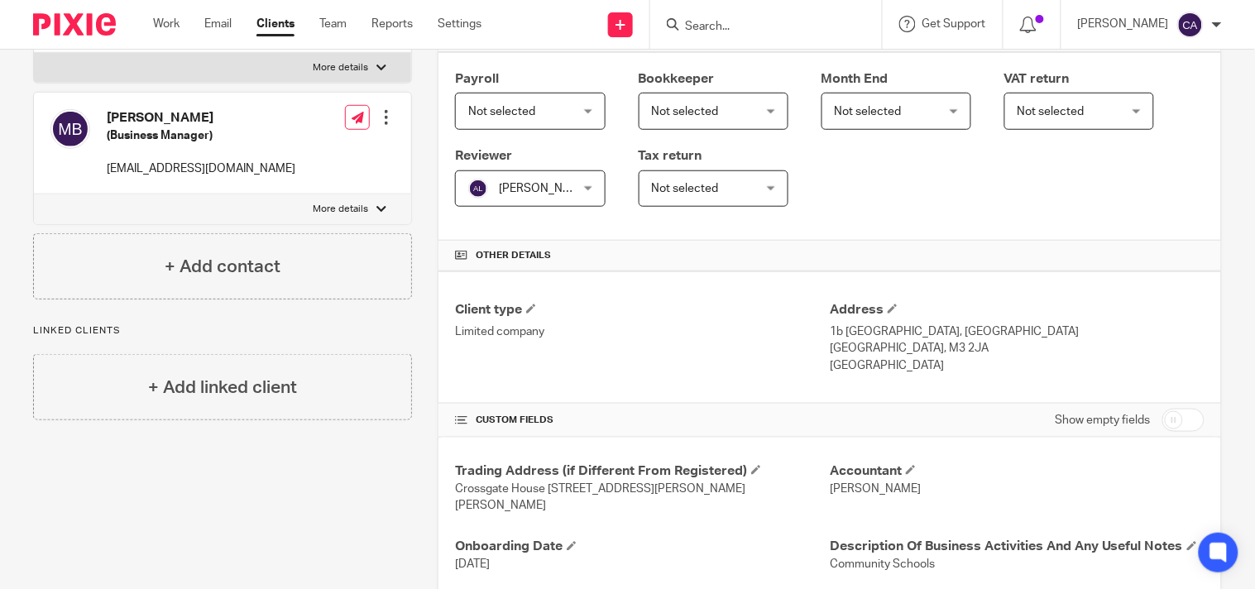
click at [1181, 417] on input "checkbox" at bounding box center [1183, 420] width 42 height 23
checkbox input "true"
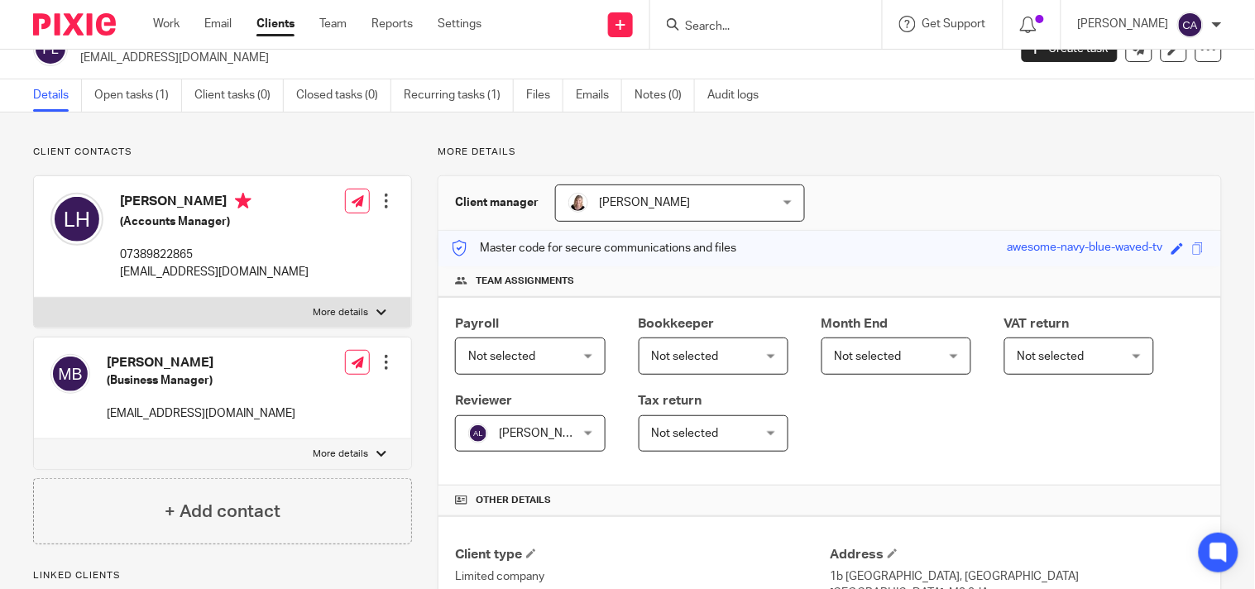
scroll to position [0, 0]
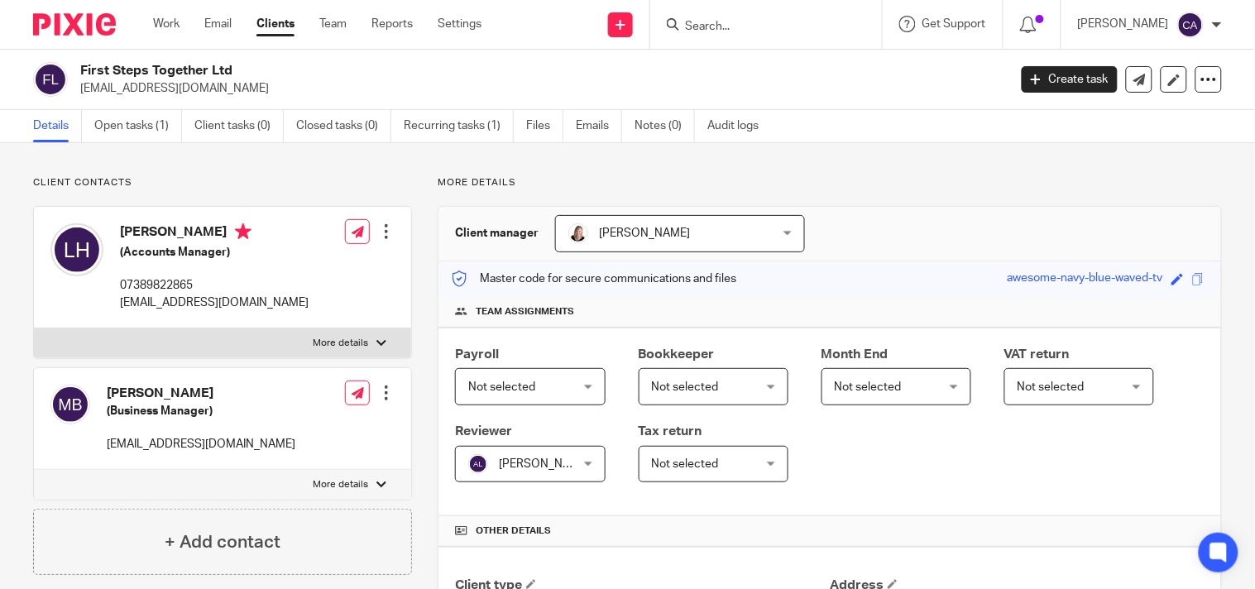
drag, startPoint x: 245, startPoint y: 73, endPoint x: 65, endPoint y: 75, distance: 180.3
click at [65, 75] on div "First Steps Together Ltd finance@firststepstogether.uk" at bounding box center [515, 79] width 964 height 35
copy div "First Steps Together Ltd"
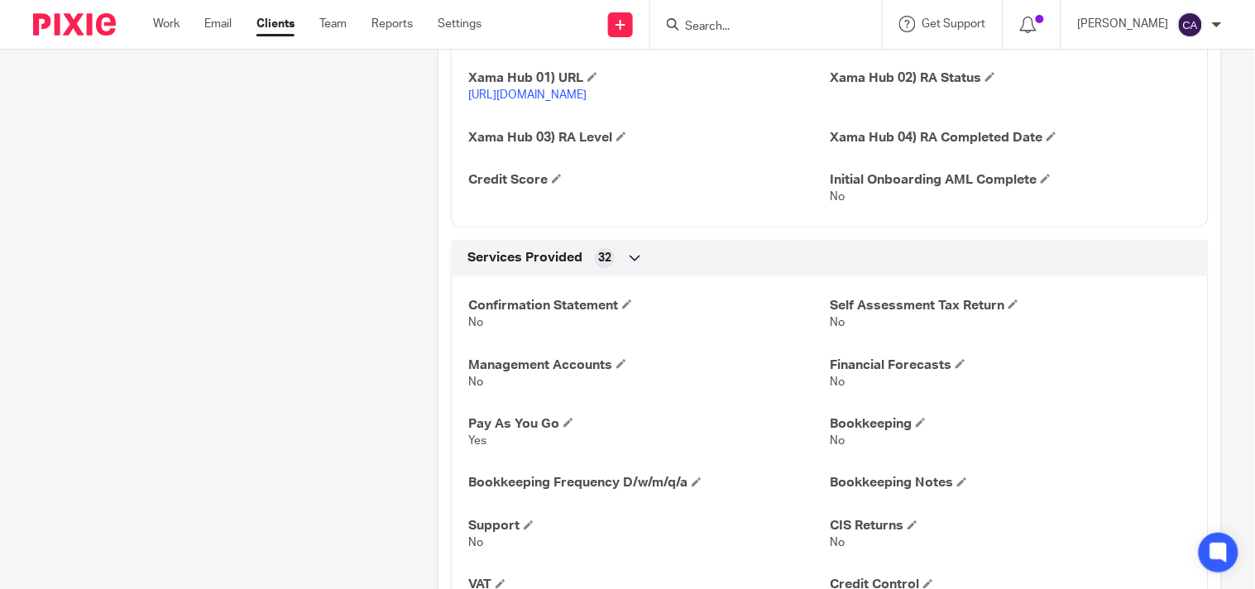
scroll to position [1930, 0]
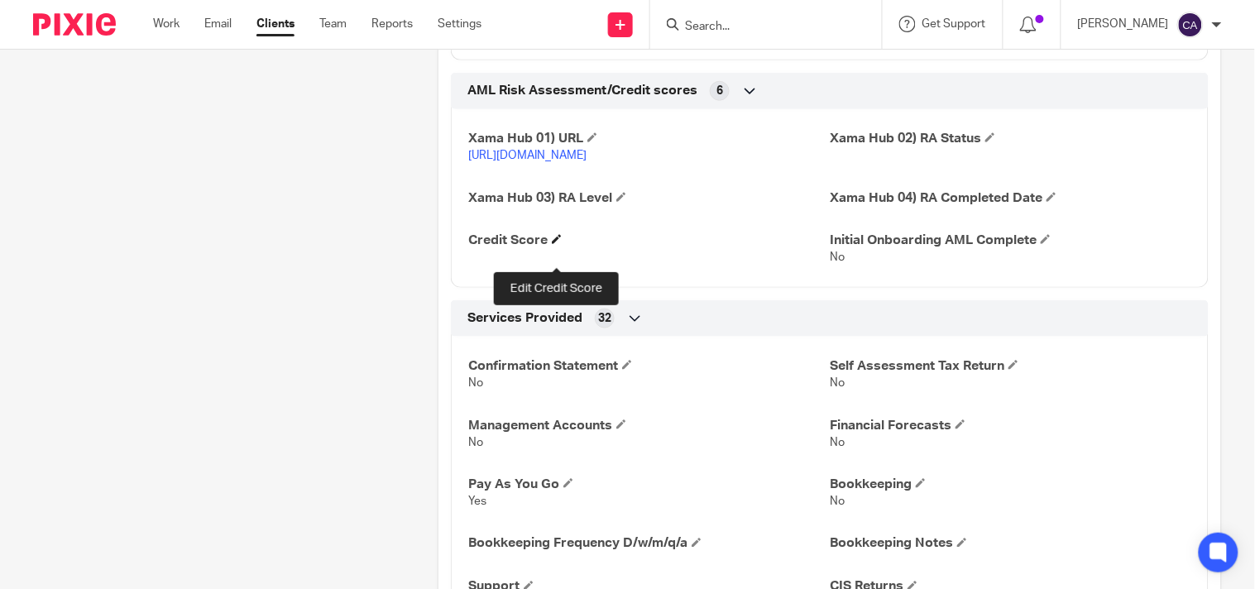
click at [552, 244] on span at bounding box center [557, 239] width 10 height 10
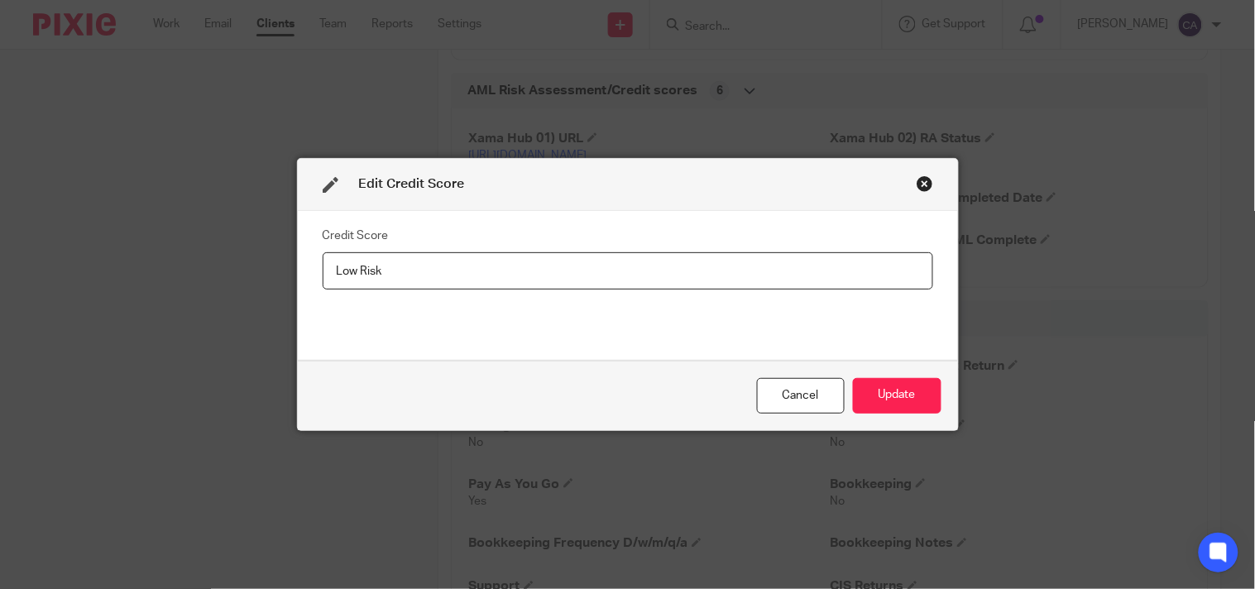
type input "Low Risk"
click at [866, 373] on div "Cancel Update" at bounding box center [628, 395] width 660 height 69
click at [870, 397] on button "Update" at bounding box center [897, 396] width 88 height 36
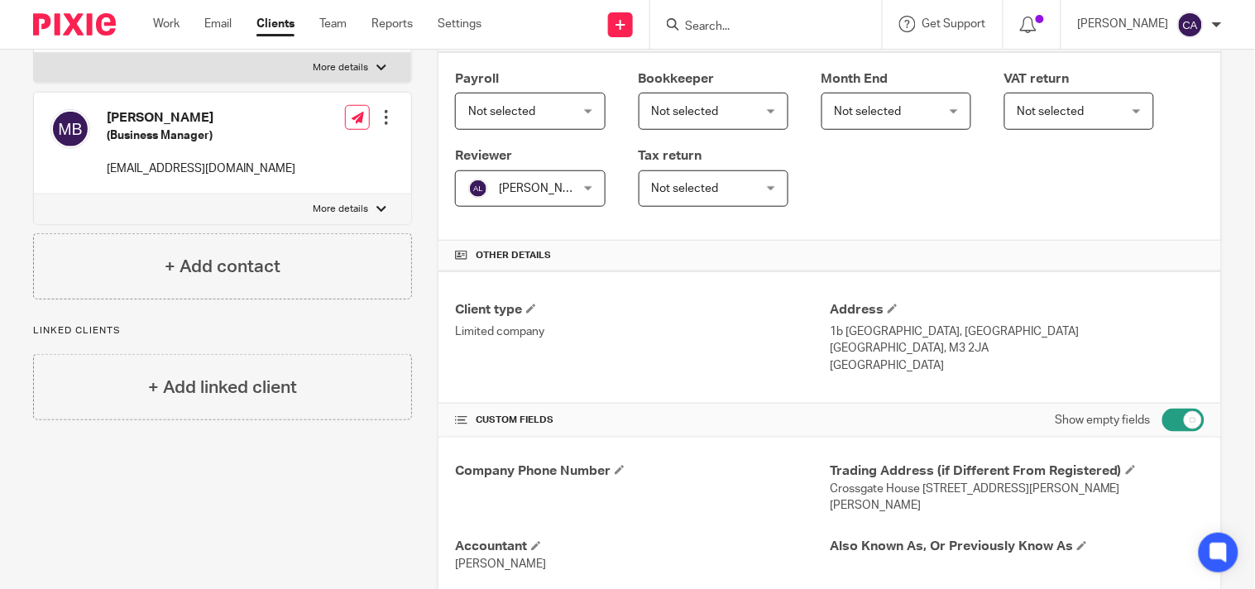
scroll to position [0, 0]
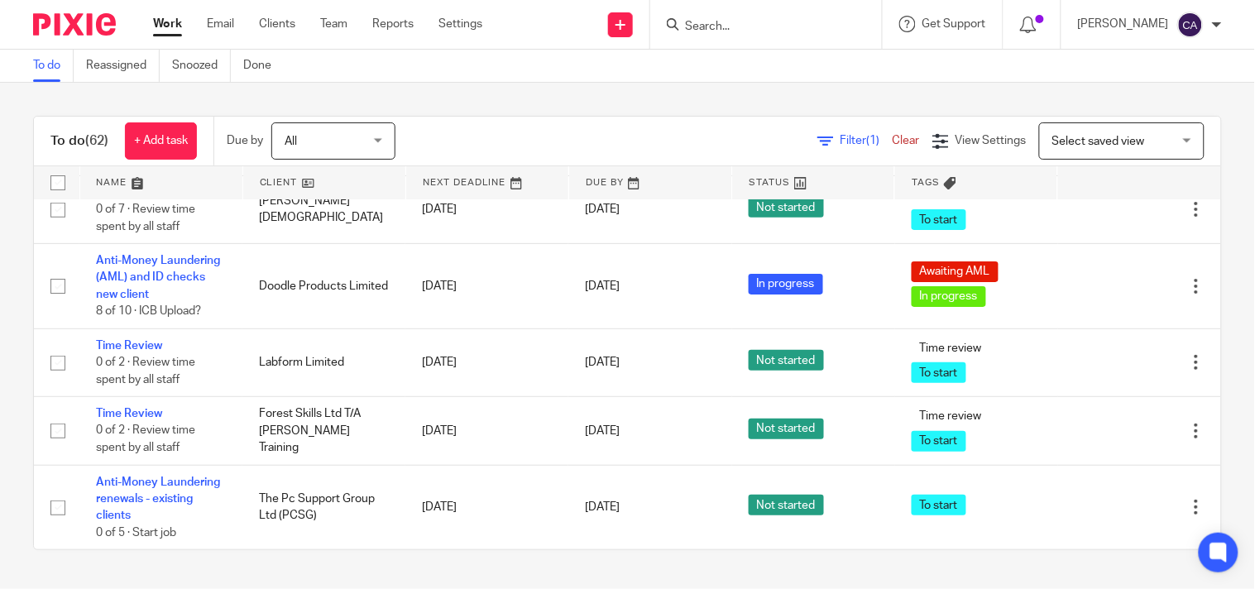
scroll to position [5054, 0]
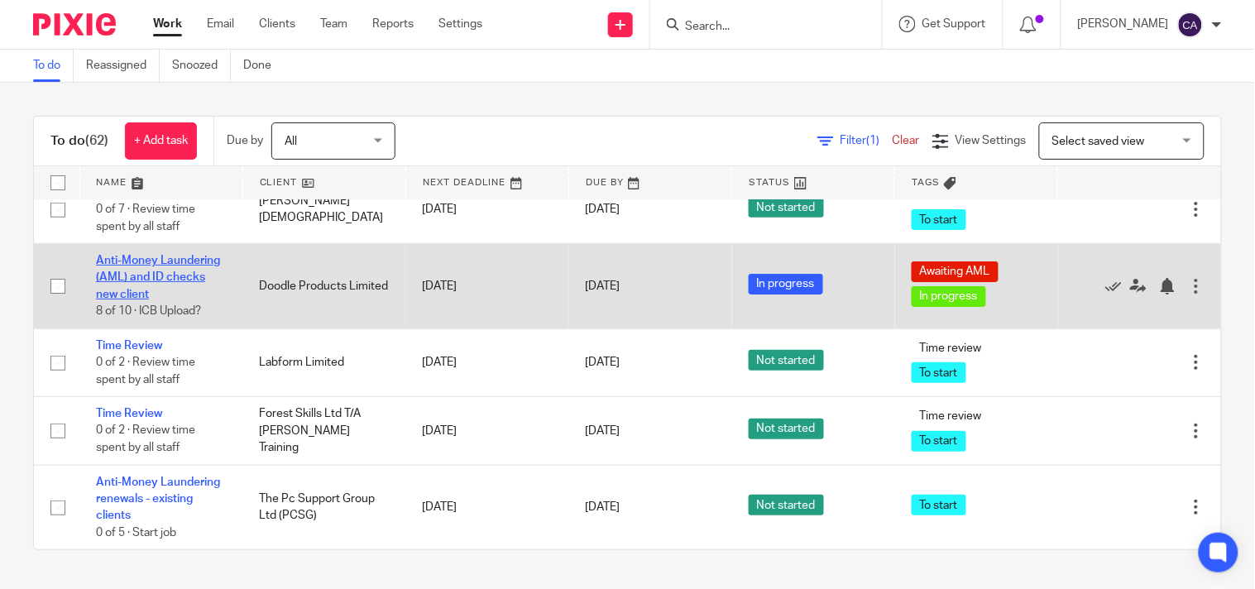
click at [175, 300] on link "Anti-Money Laundering (AML) and ID checks new client" at bounding box center [158, 277] width 124 height 45
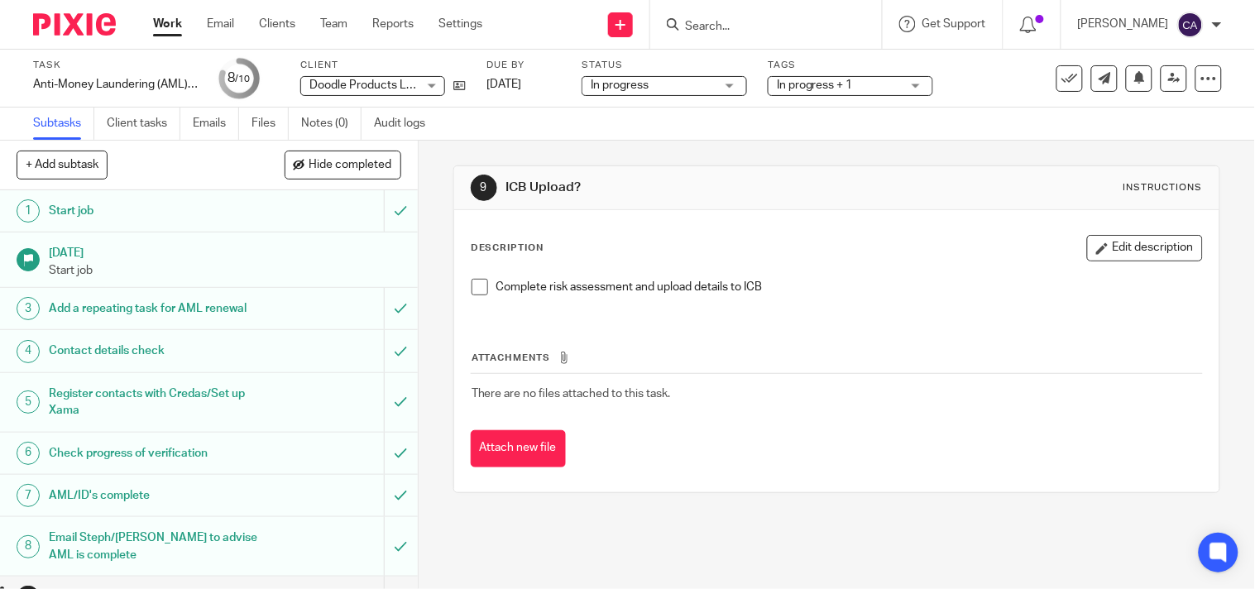
click at [153, 20] on link "Work" at bounding box center [167, 24] width 29 height 17
